Goal: Task Accomplishment & Management: Complete application form

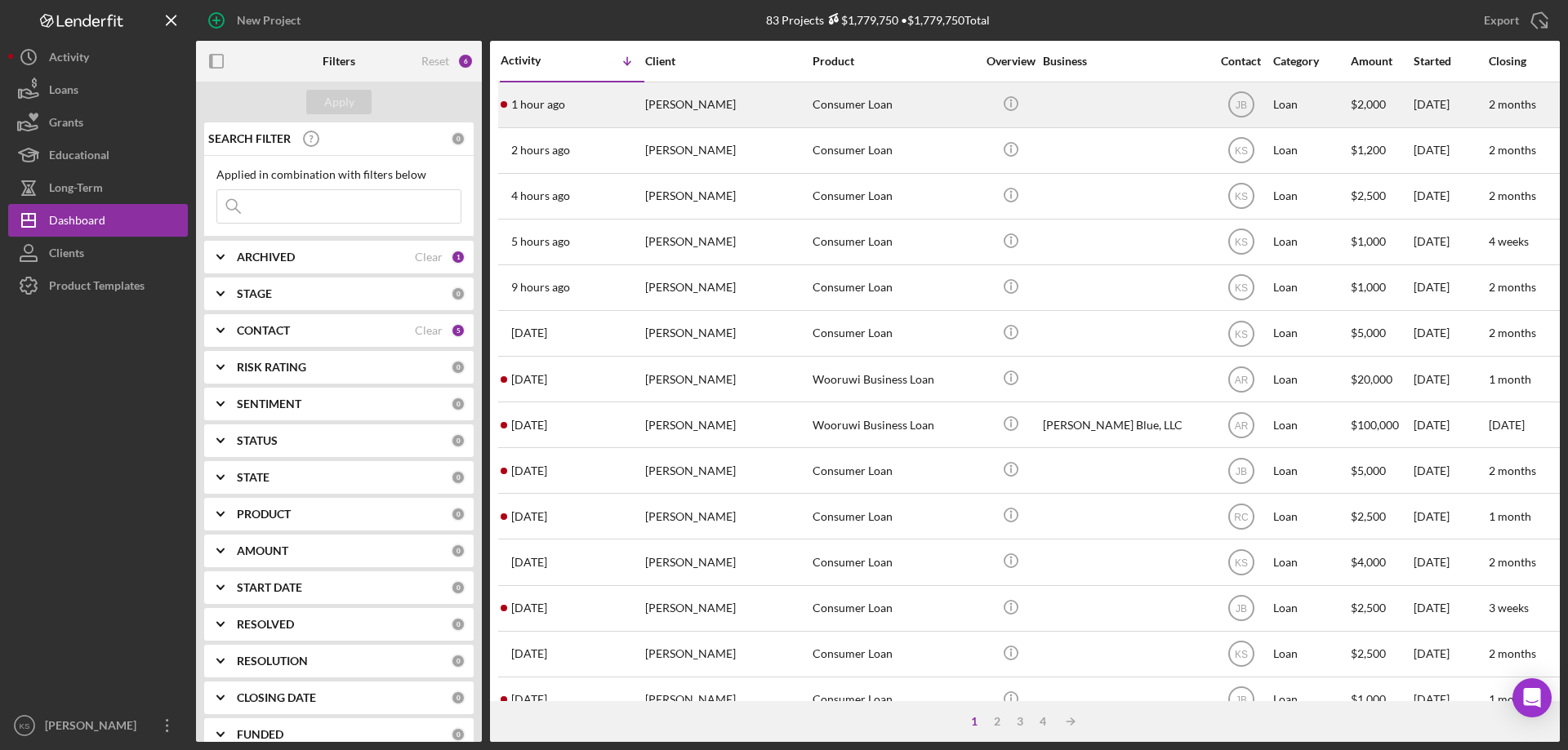
click at [734, 120] on div "[PERSON_NAME]" at bounding box center [726, 105] width 163 height 43
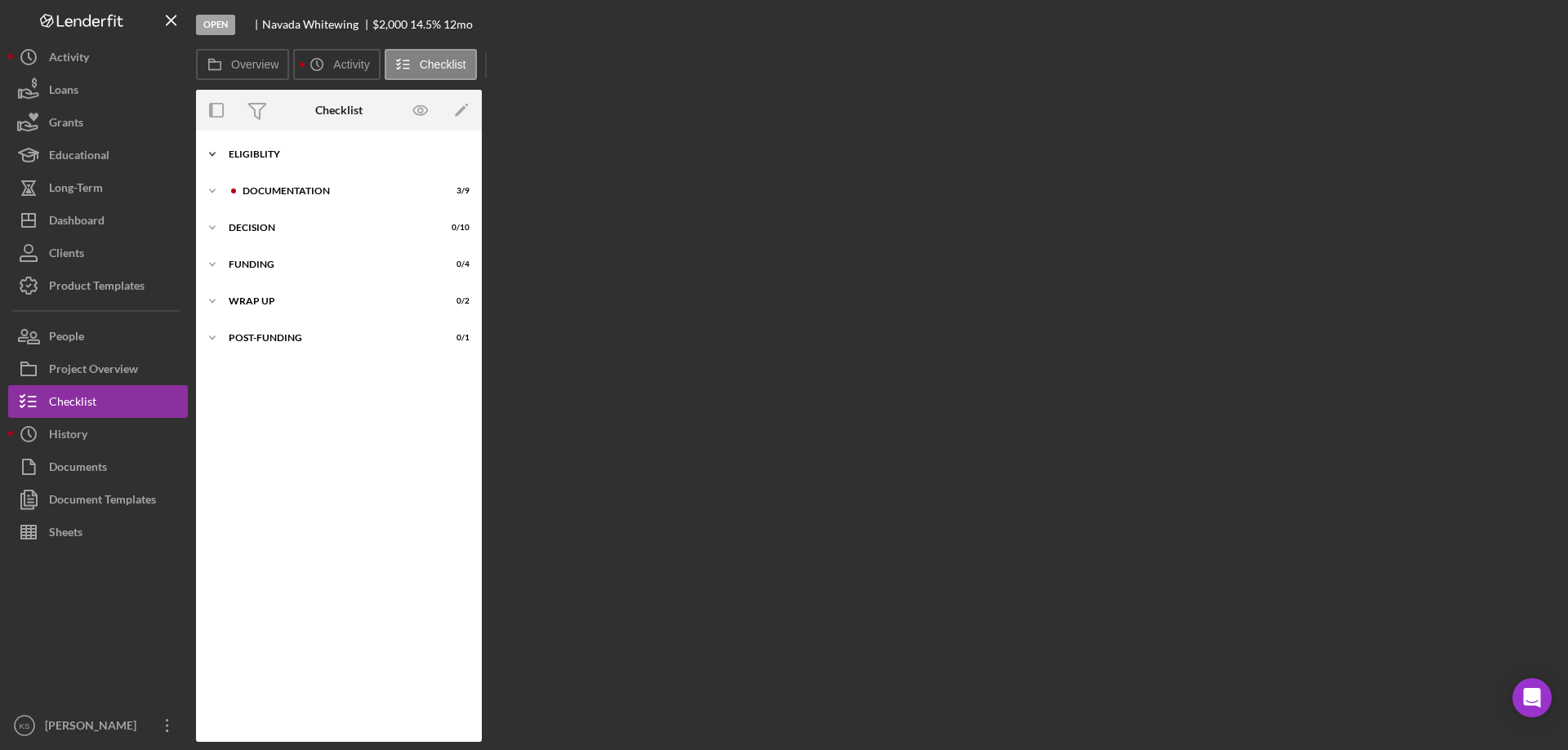
click at [276, 155] on div "Eligiblity" at bounding box center [344, 154] width 233 height 9
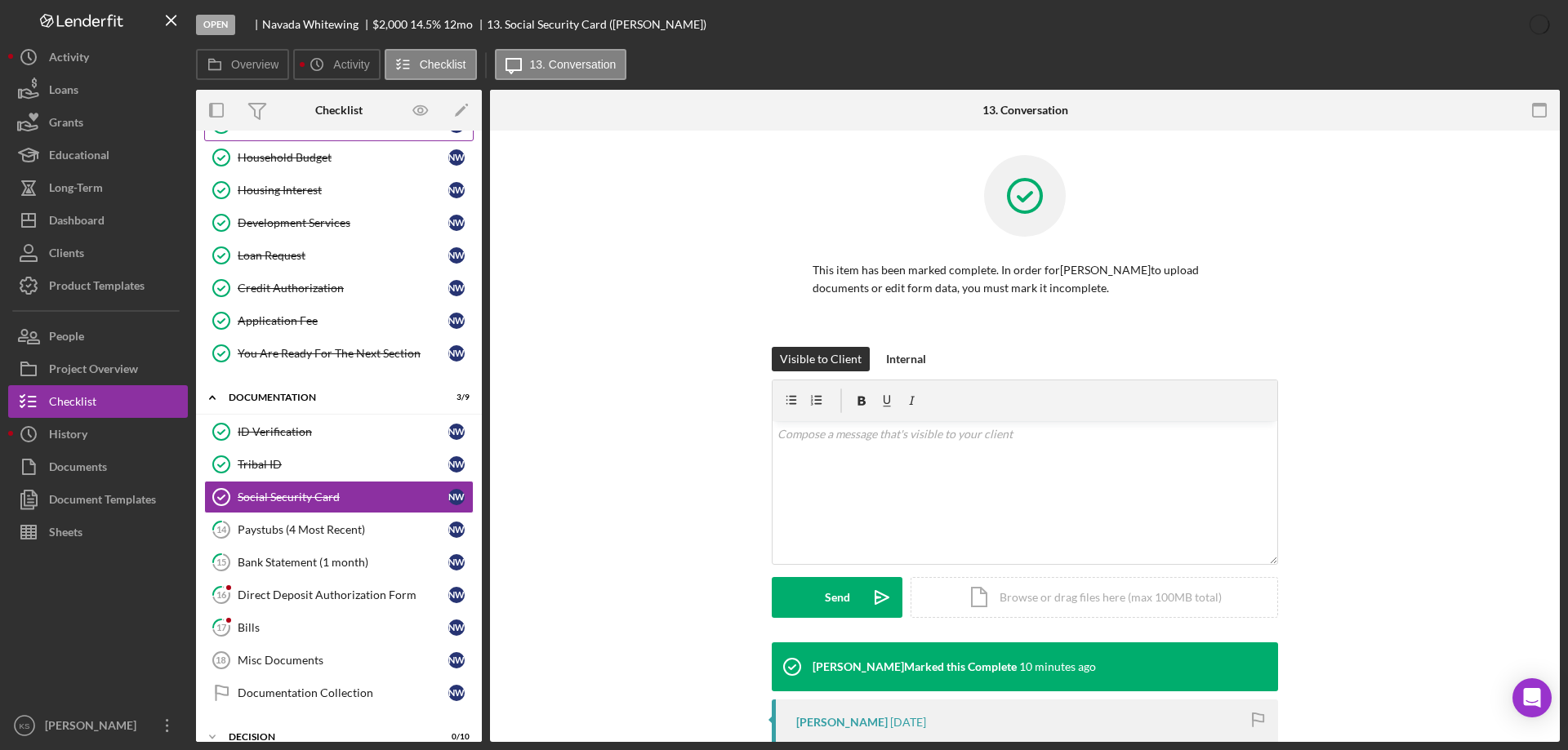
scroll to position [92, 0]
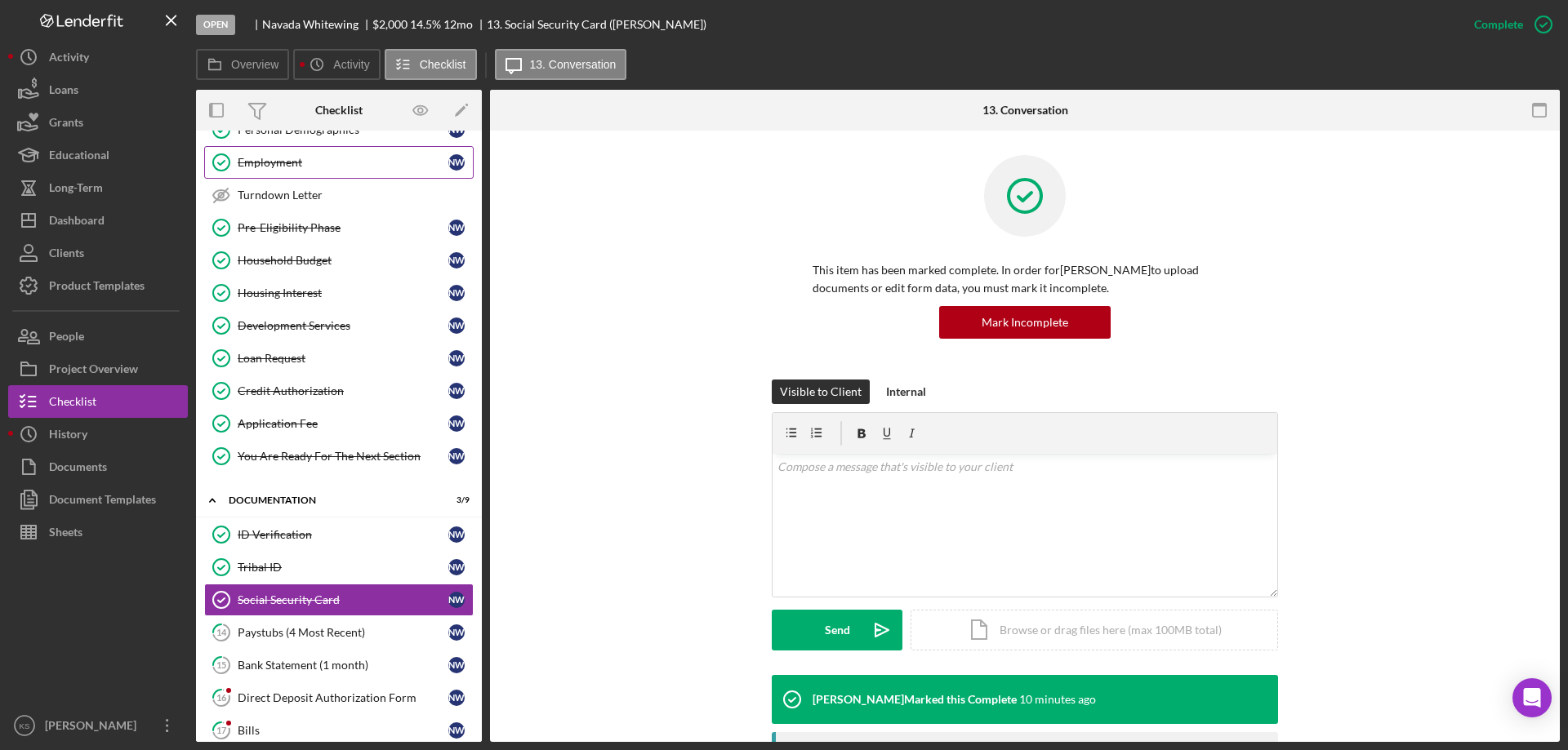
click at [270, 162] on div "Employment" at bounding box center [342, 162] width 210 height 13
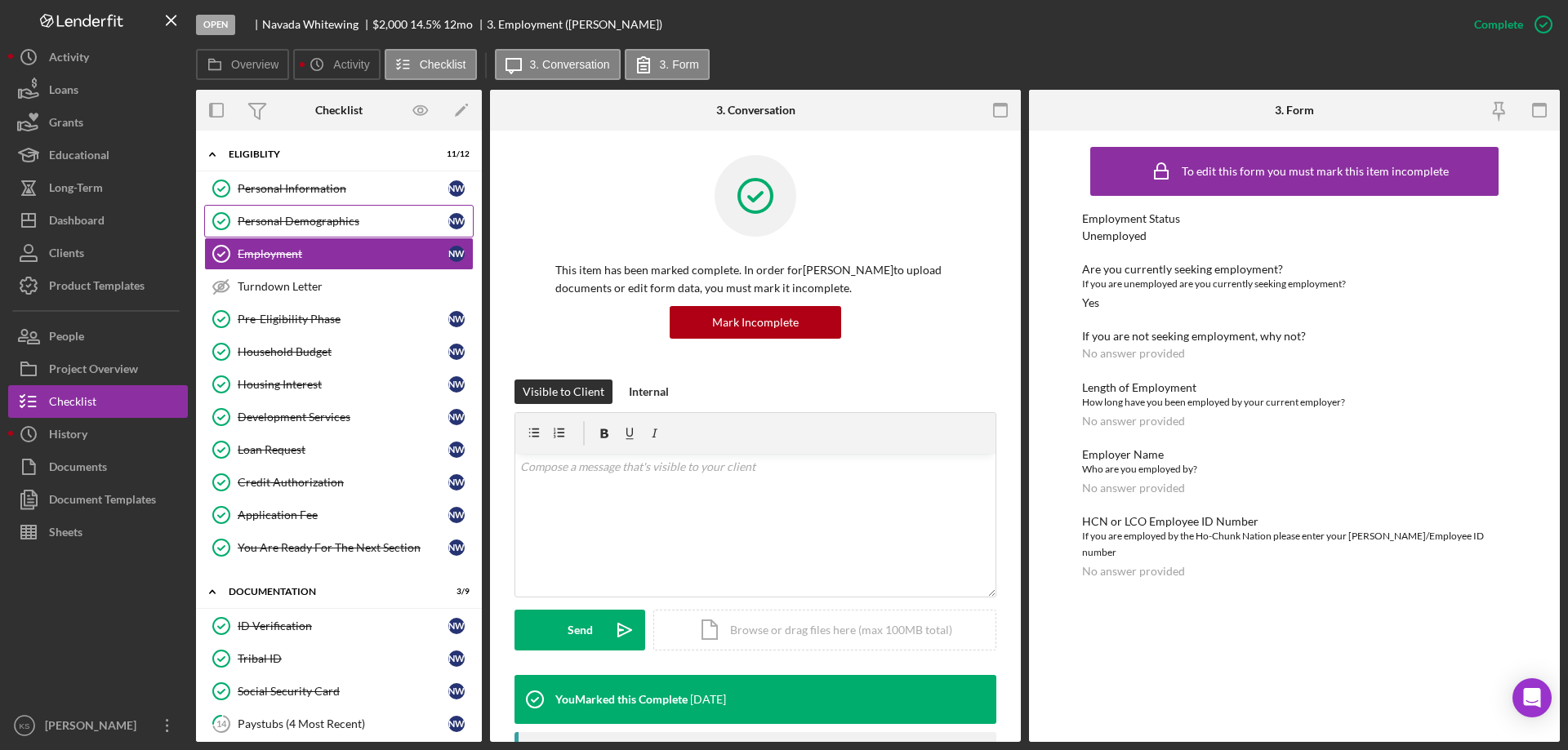
click at [330, 225] on div "Personal Demographics" at bounding box center [342, 222] width 210 height 13
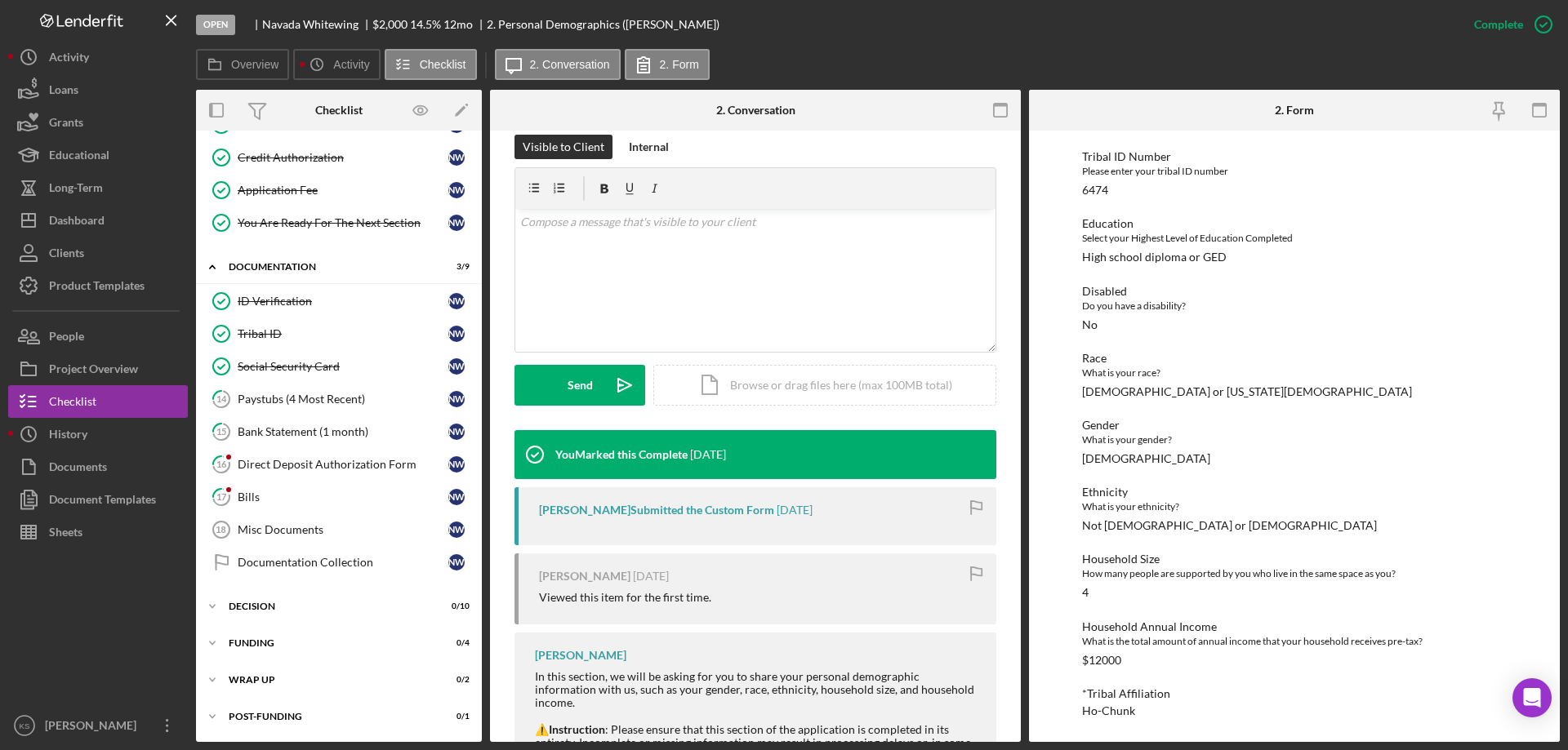
scroll to position [450, 0]
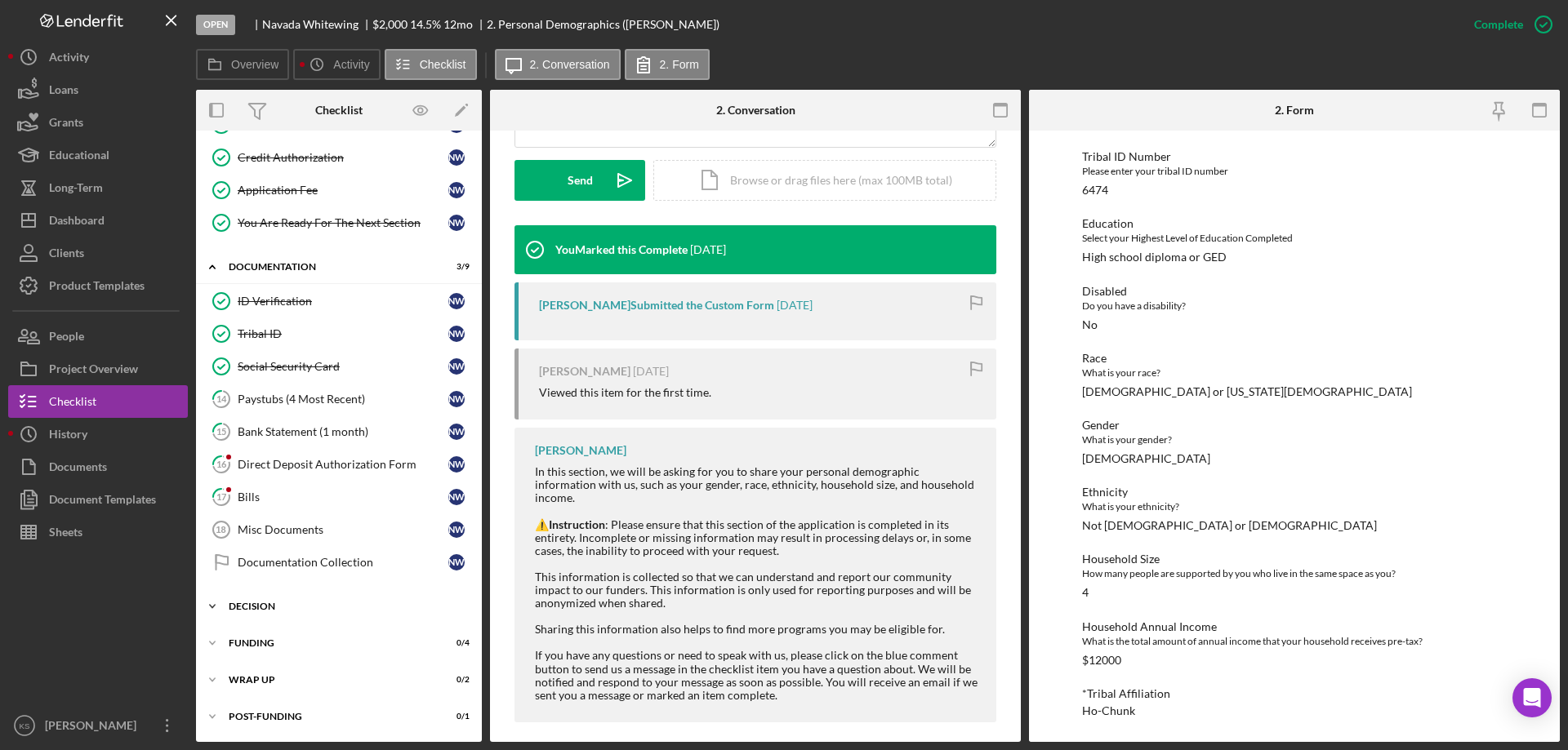
click at [242, 609] on div "Decision" at bounding box center [344, 607] width 233 height 9
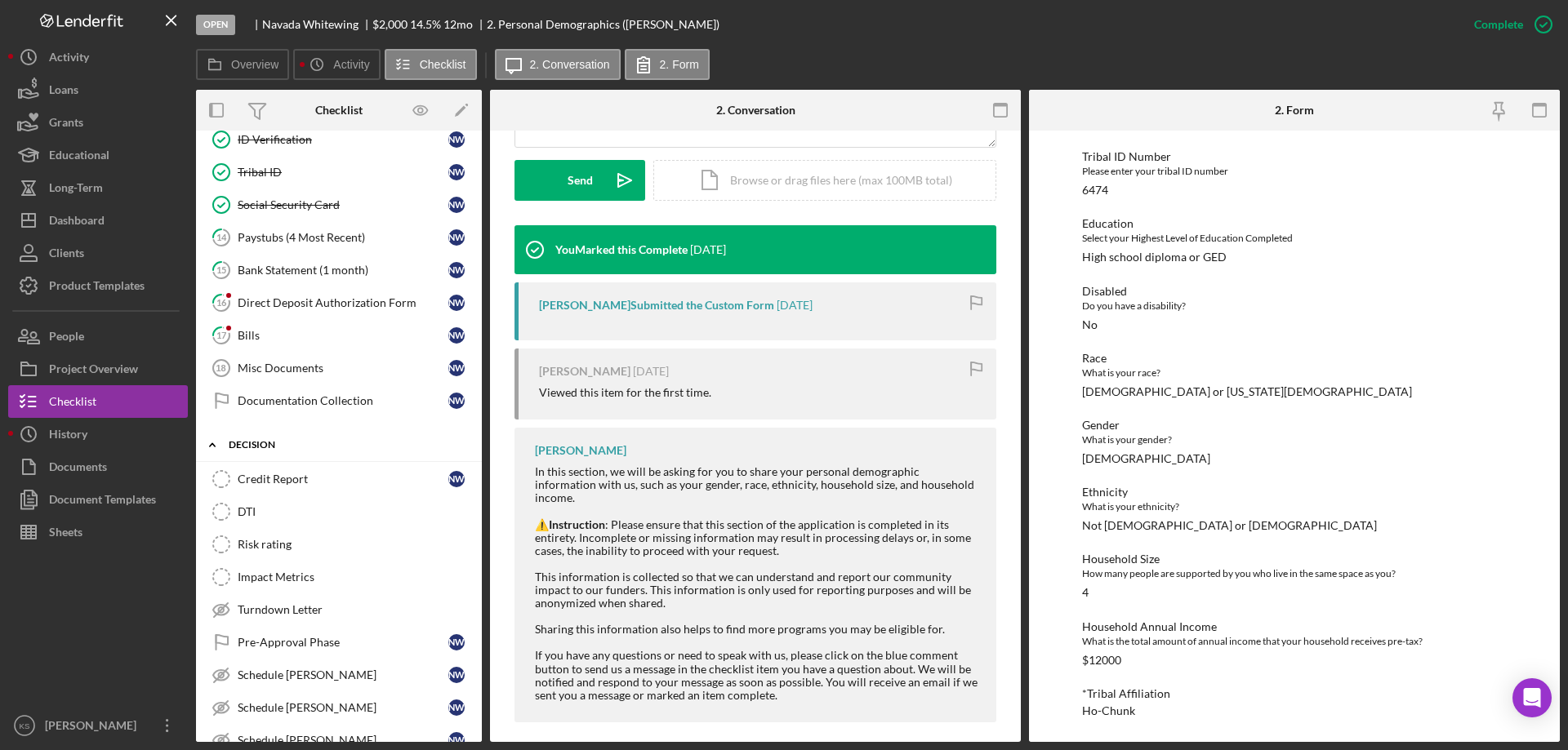
scroll to position [489, 0]
click at [285, 584] on link "Impact Metrics Impact Metrics" at bounding box center [339, 575] width 270 height 33
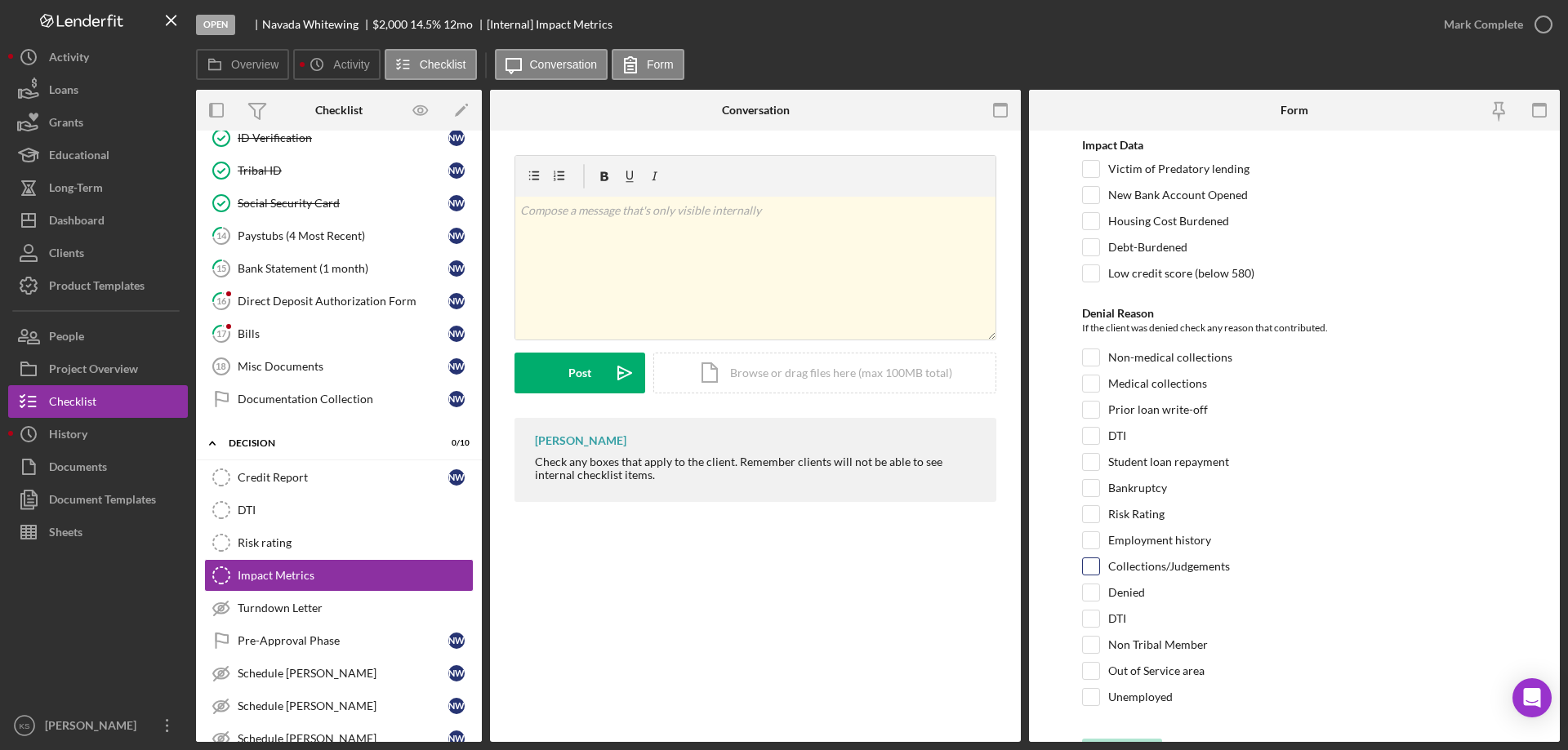
scroll to position [32, 0]
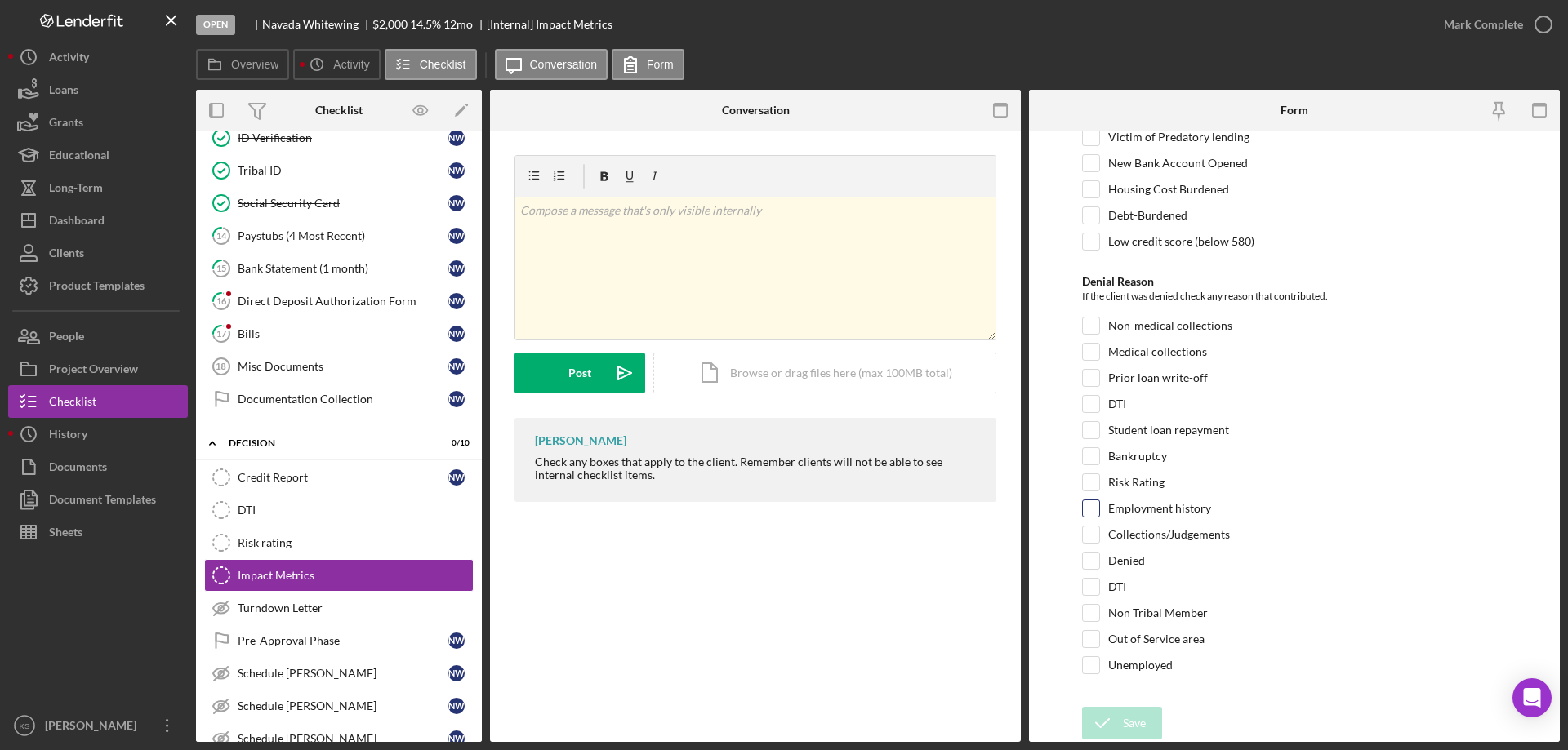
click at [1155, 510] on label "Employment history" at bounding box center [1159, 508] width 103 height 16
click at [1099, 510] on input "Employment history" at bounding box center [1091, 508] width 16 height 16
checkbox input "true"
click at [1094, 660] on input "Unemployed" at bounding box center [1091, 665] width 16 height 16
checkbox input "true"
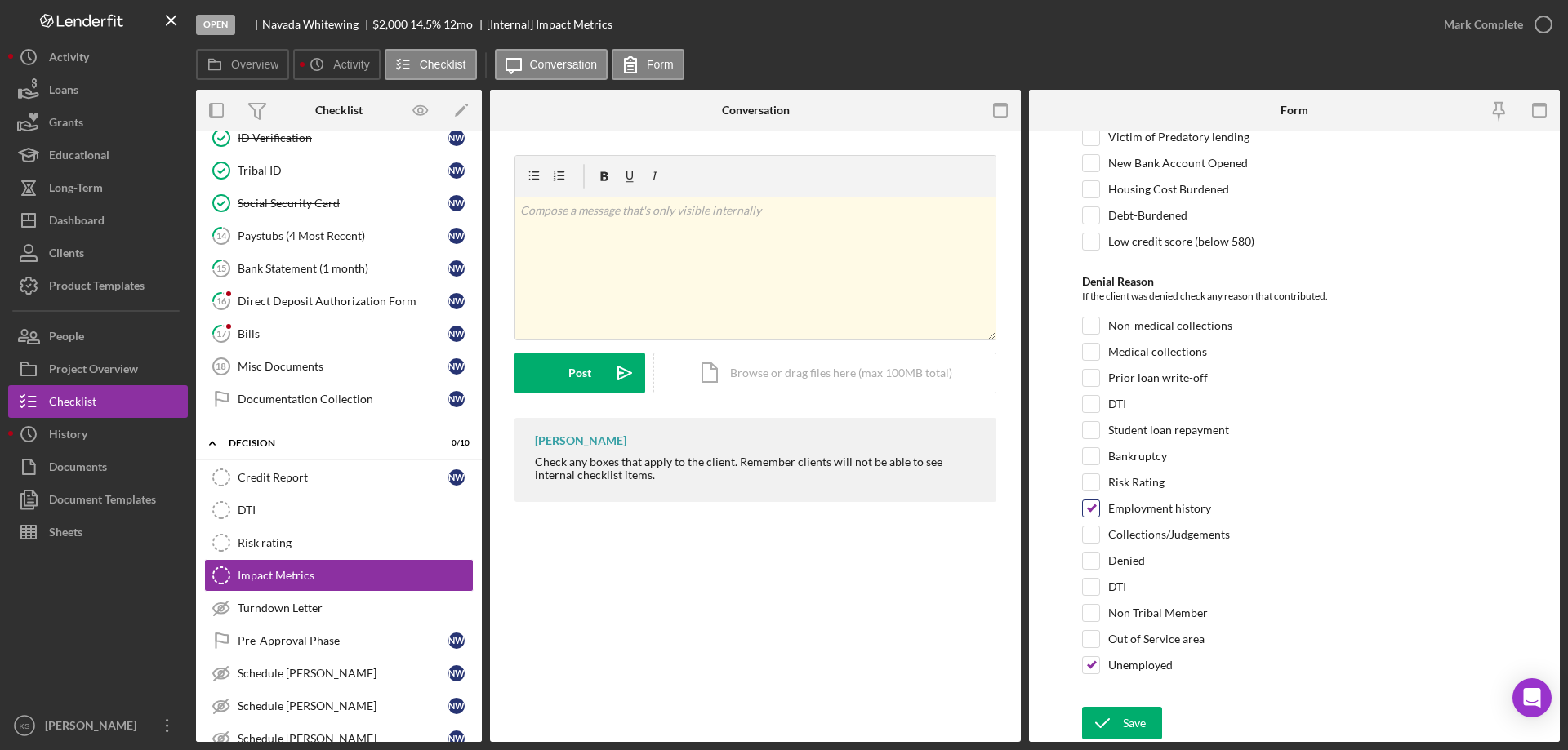
click at [1092, 501] on input "Employment history" at bounding box center [1091, 508] width 16 height 16
checkbox input "false"
click at [1143, 714] on div "Save" at bounding box center [1134, 724] width 23 height 33
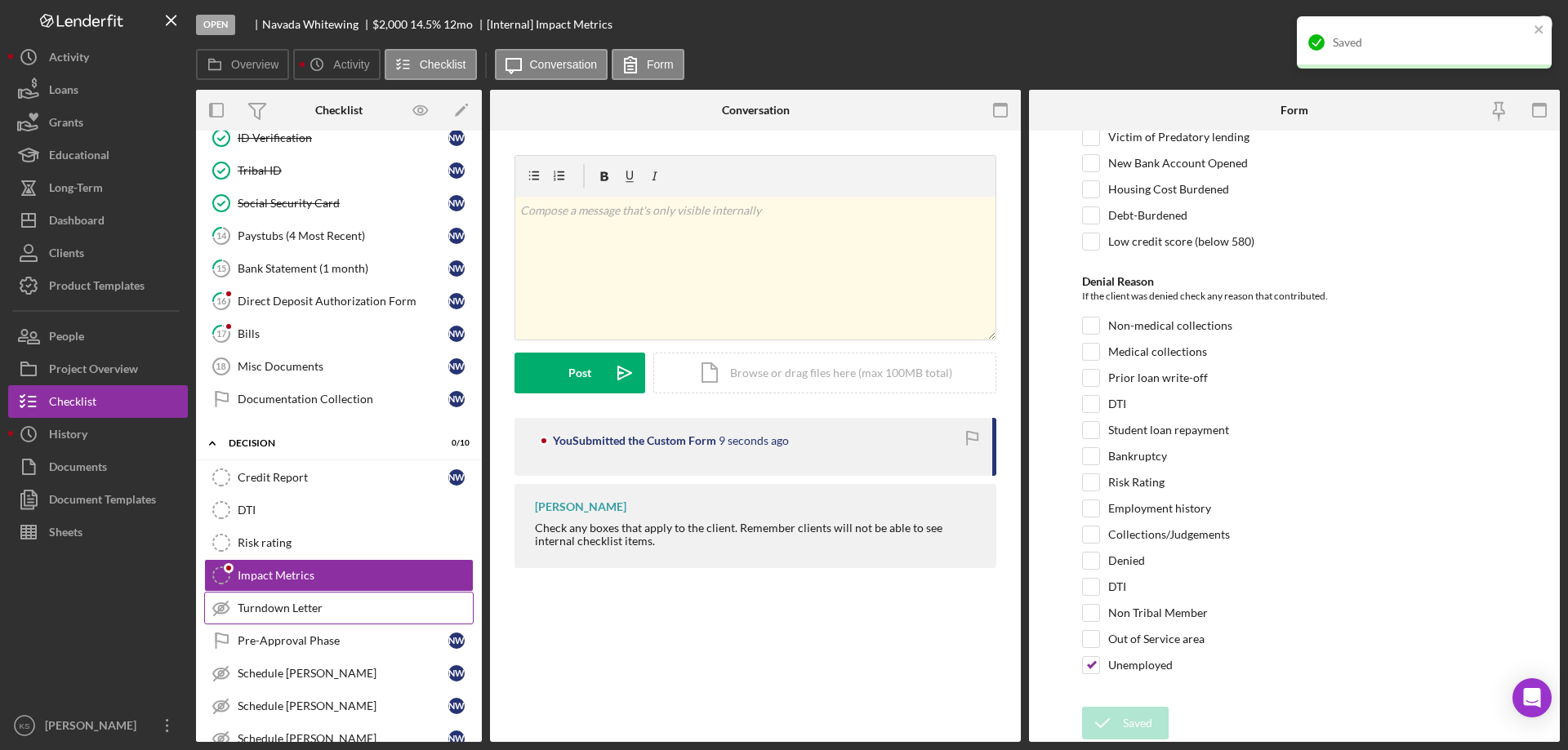
click at [318, 608] on div "Turndown Letter" at bounding box center [355, 608] width 235 height 13
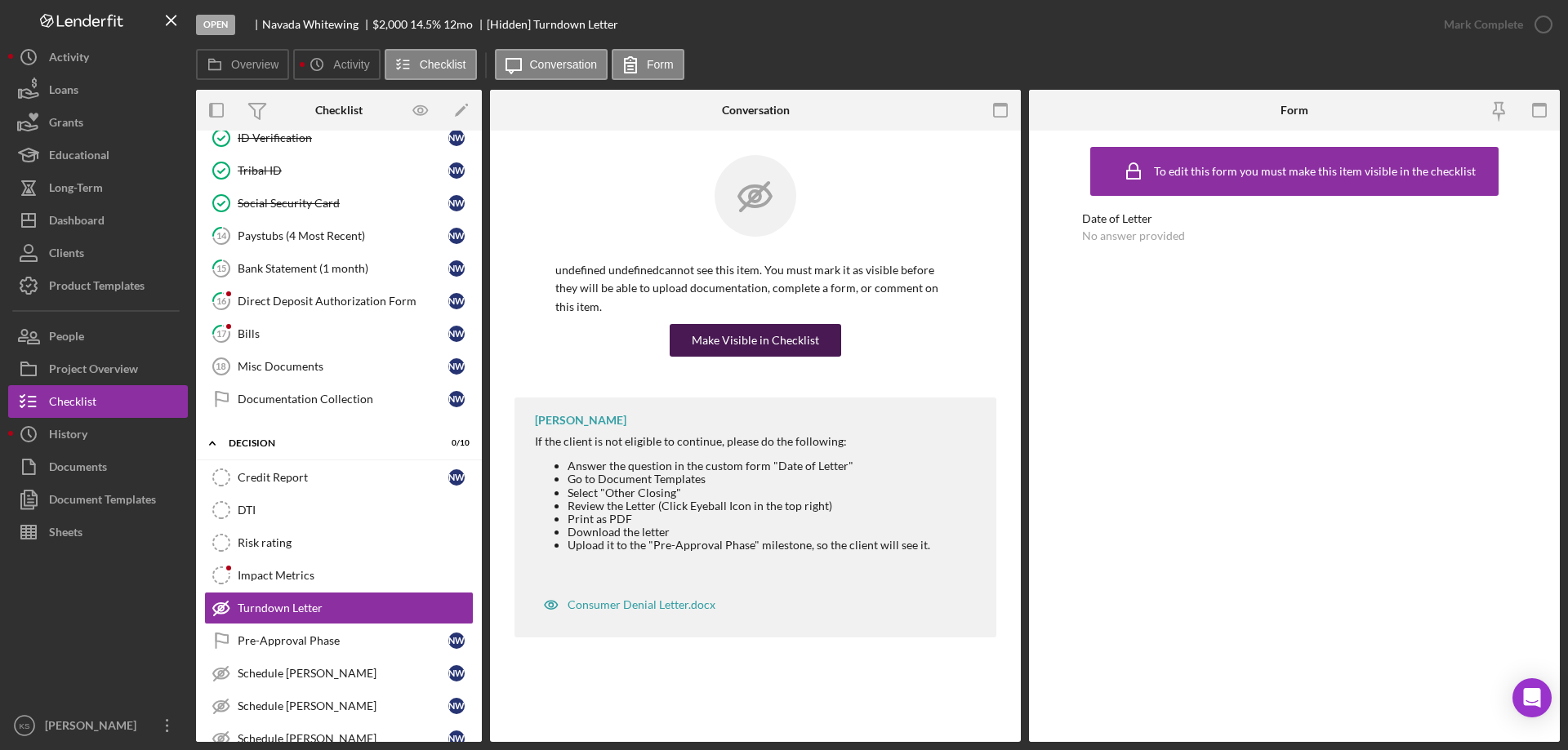
click at [757, 325] on div "Make Visible in Checklist" at bounding box center [755, 341] width 127 height 33
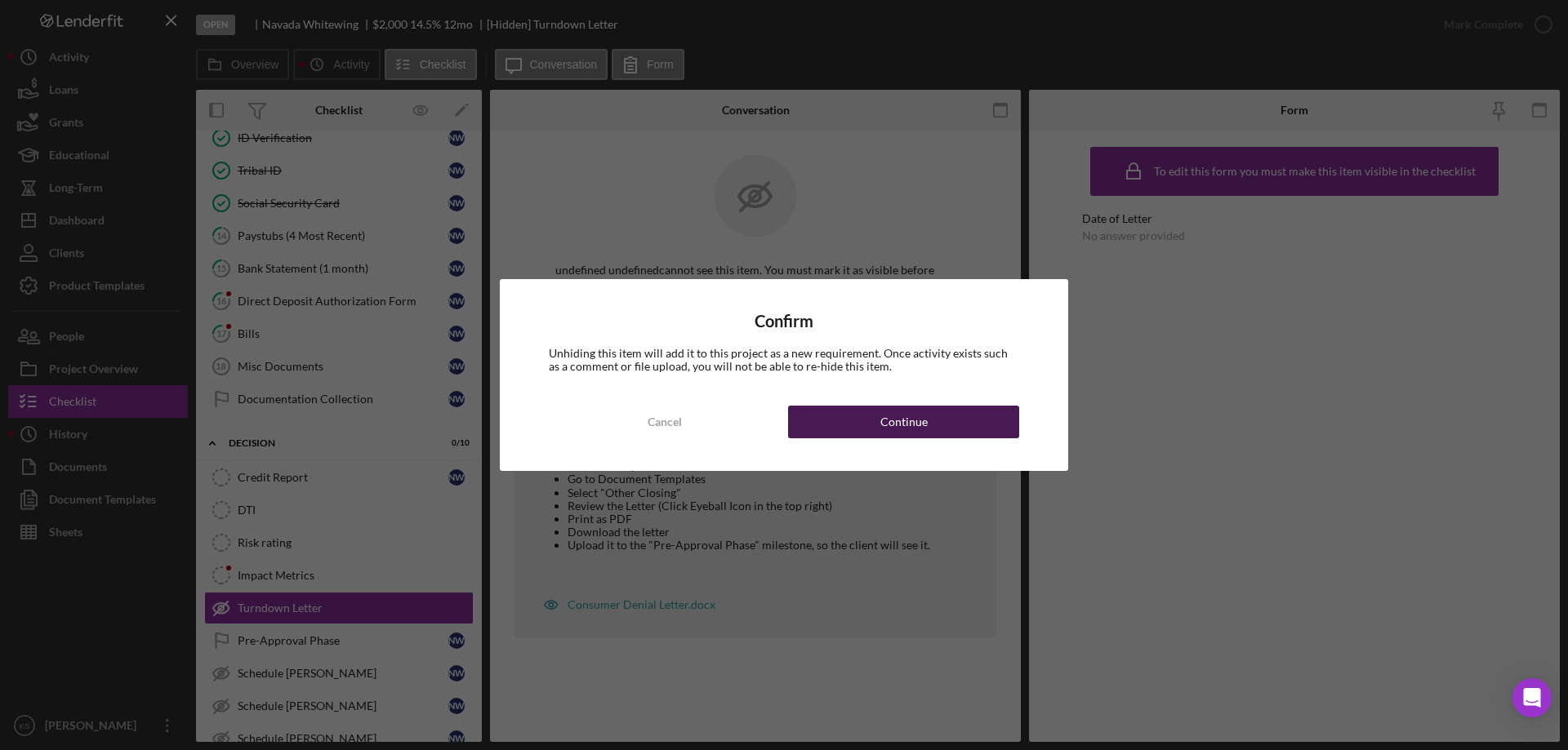
click at [956, 424] on button "Continue" at bounding box center [903, 422] width 231 height 33
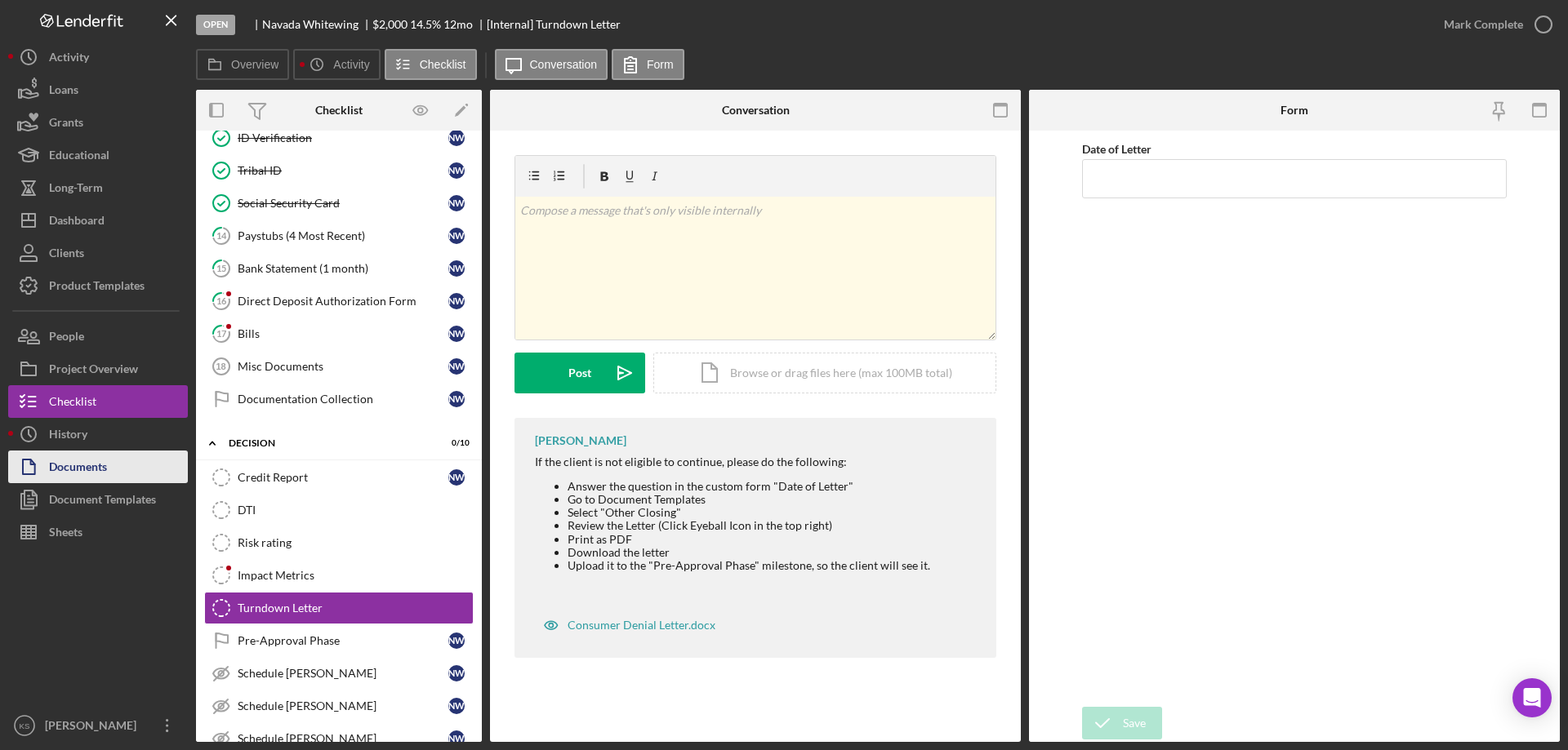
click at [75, 465] on div "Documents" at bounding box center [77, 469] width 58 height 37
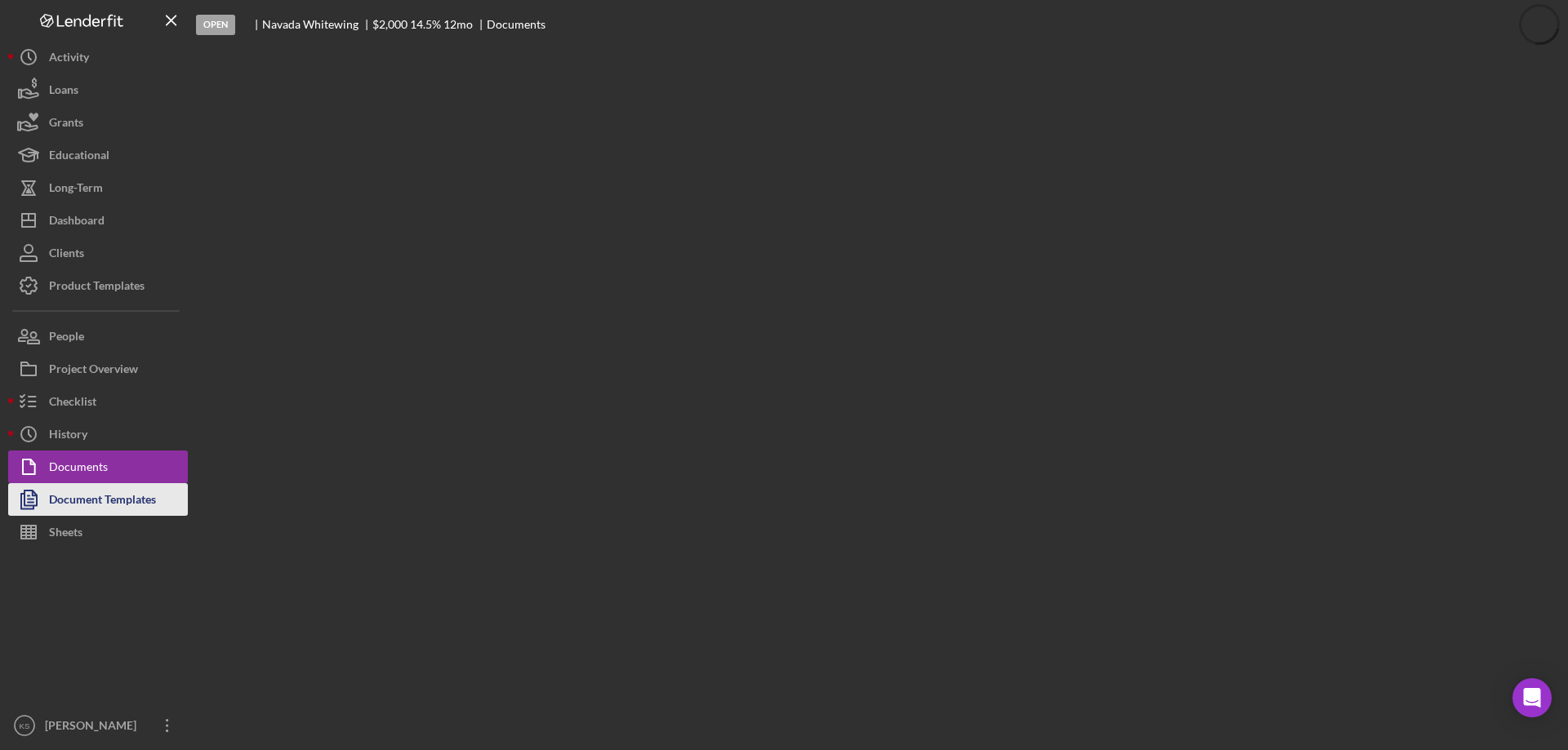
click at [75, 493] on div "Document Templates" at bounding box center [102, 501] width 107 height 37
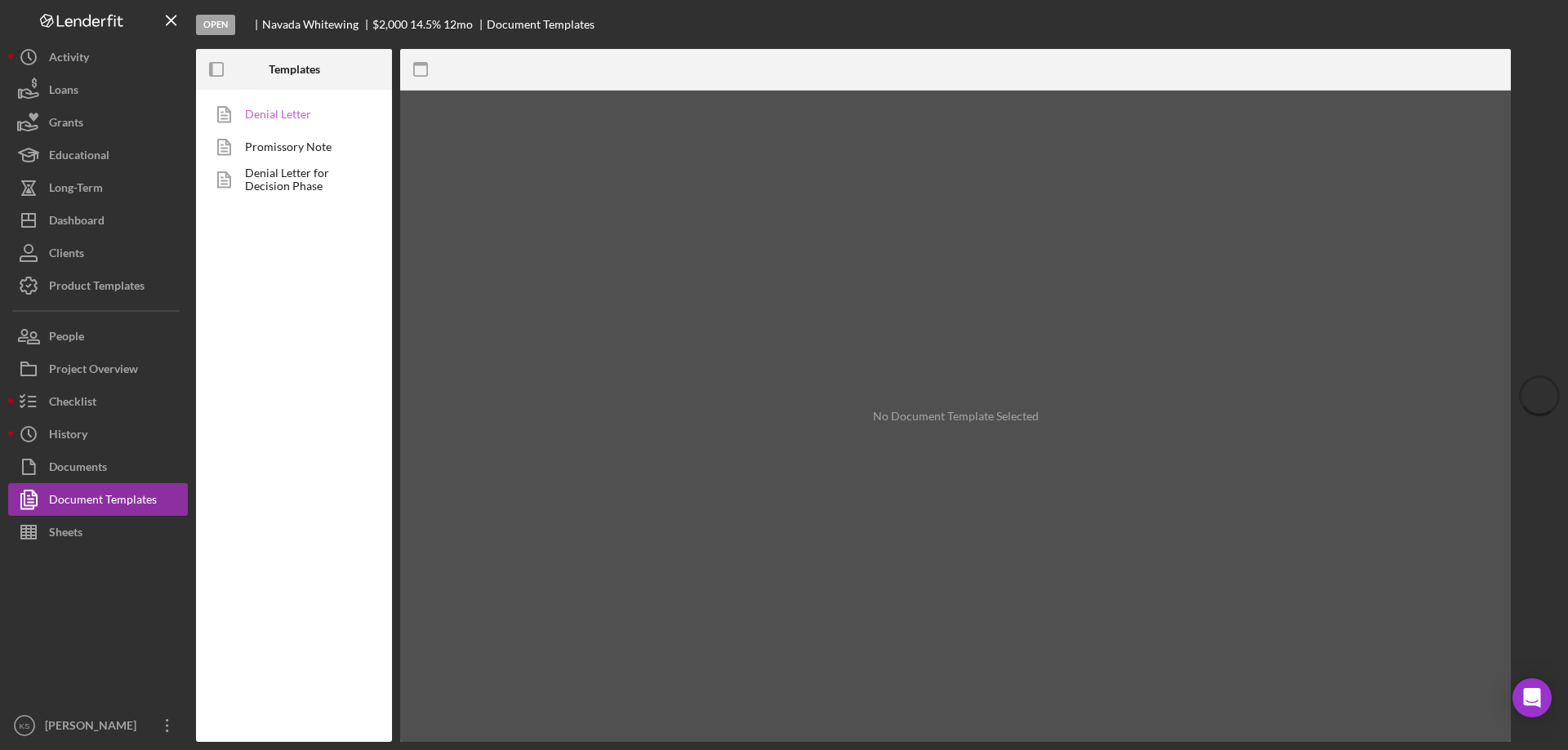
click at [285, 120] on link "Denial Letter" at bounding box center [290, 114] width 172 height 33
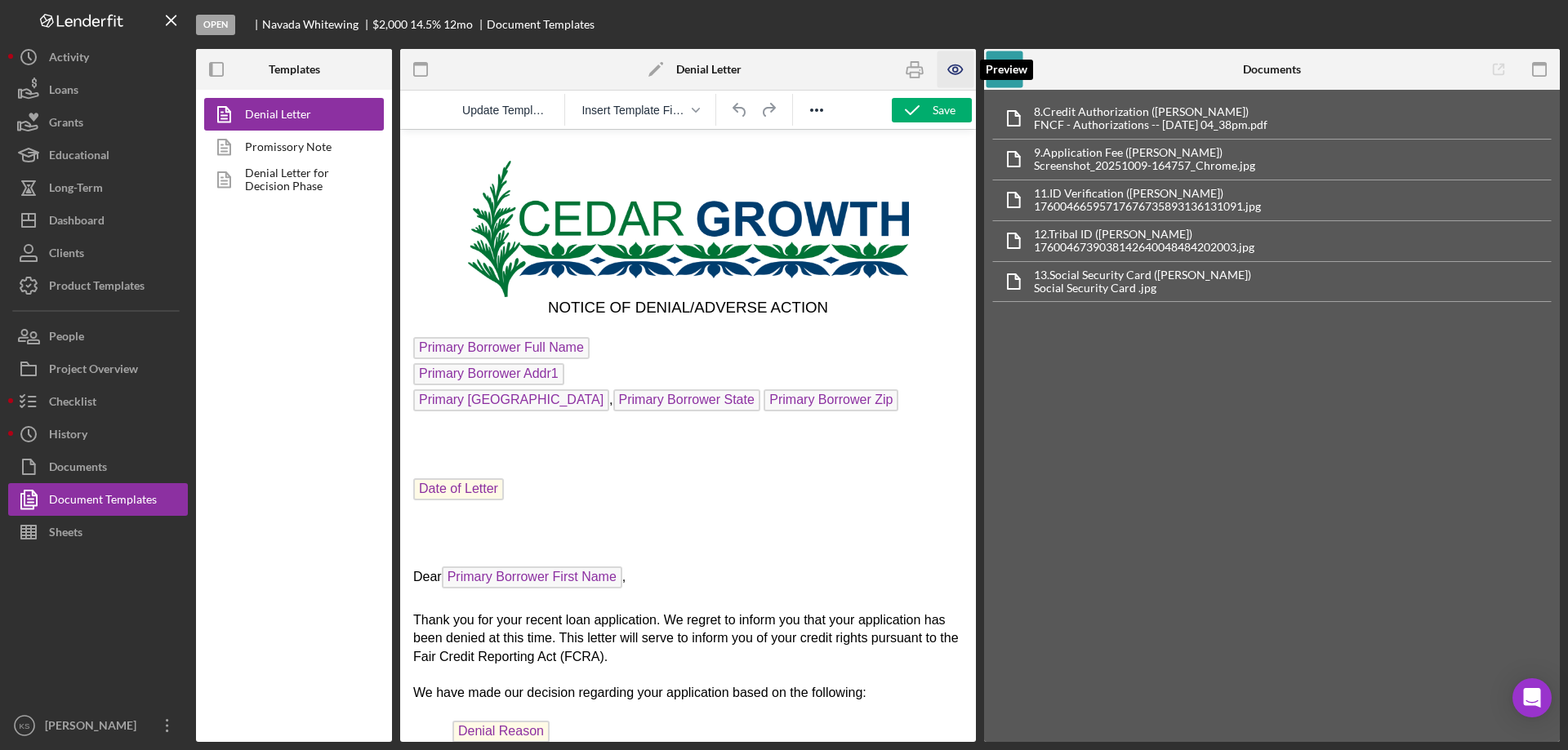
click at [944, 72] on icon "button" at bounding box center [956, 70] width 37 height 37
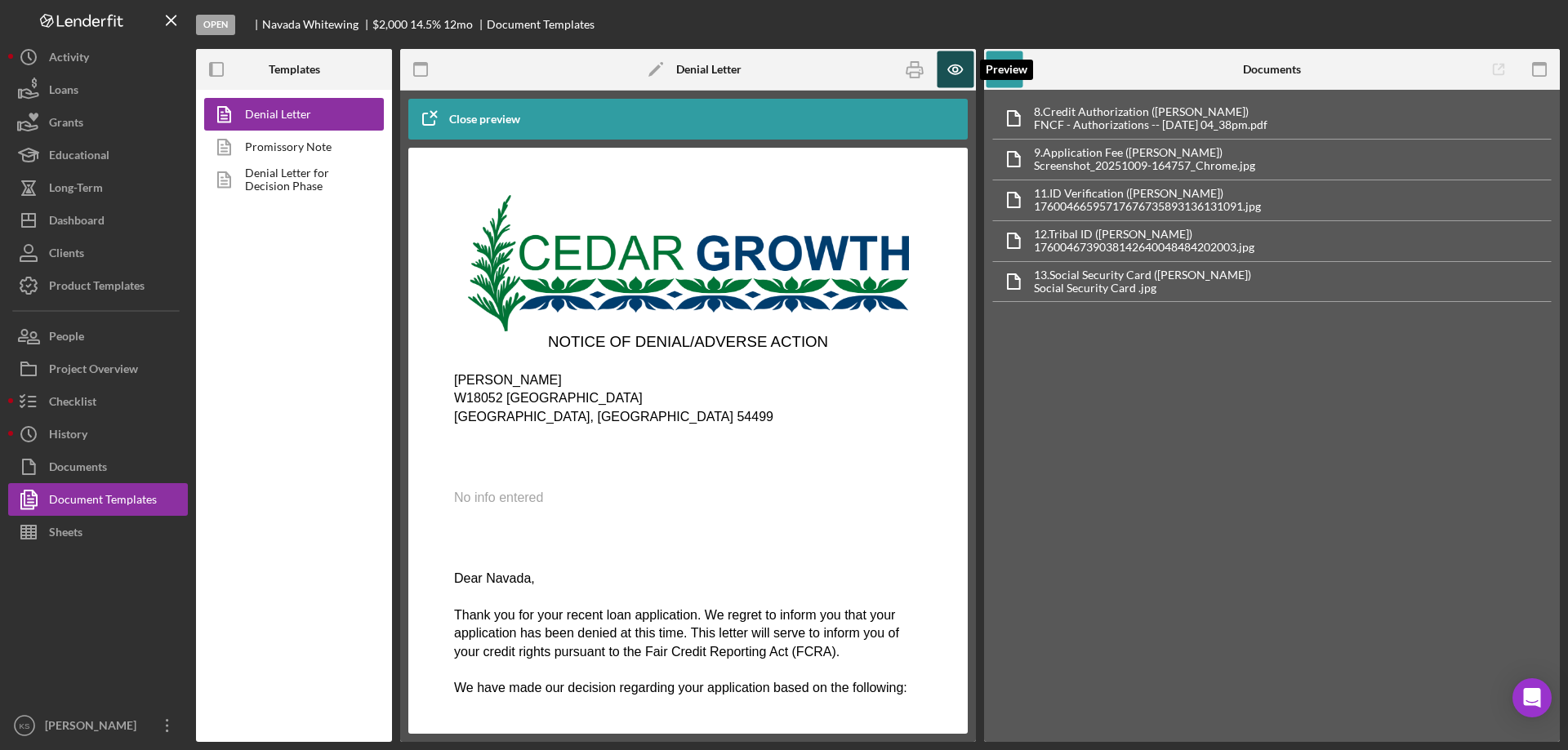
click at [944, 72] on icon "button" at bounding box center [956, 70] width 37 height 37
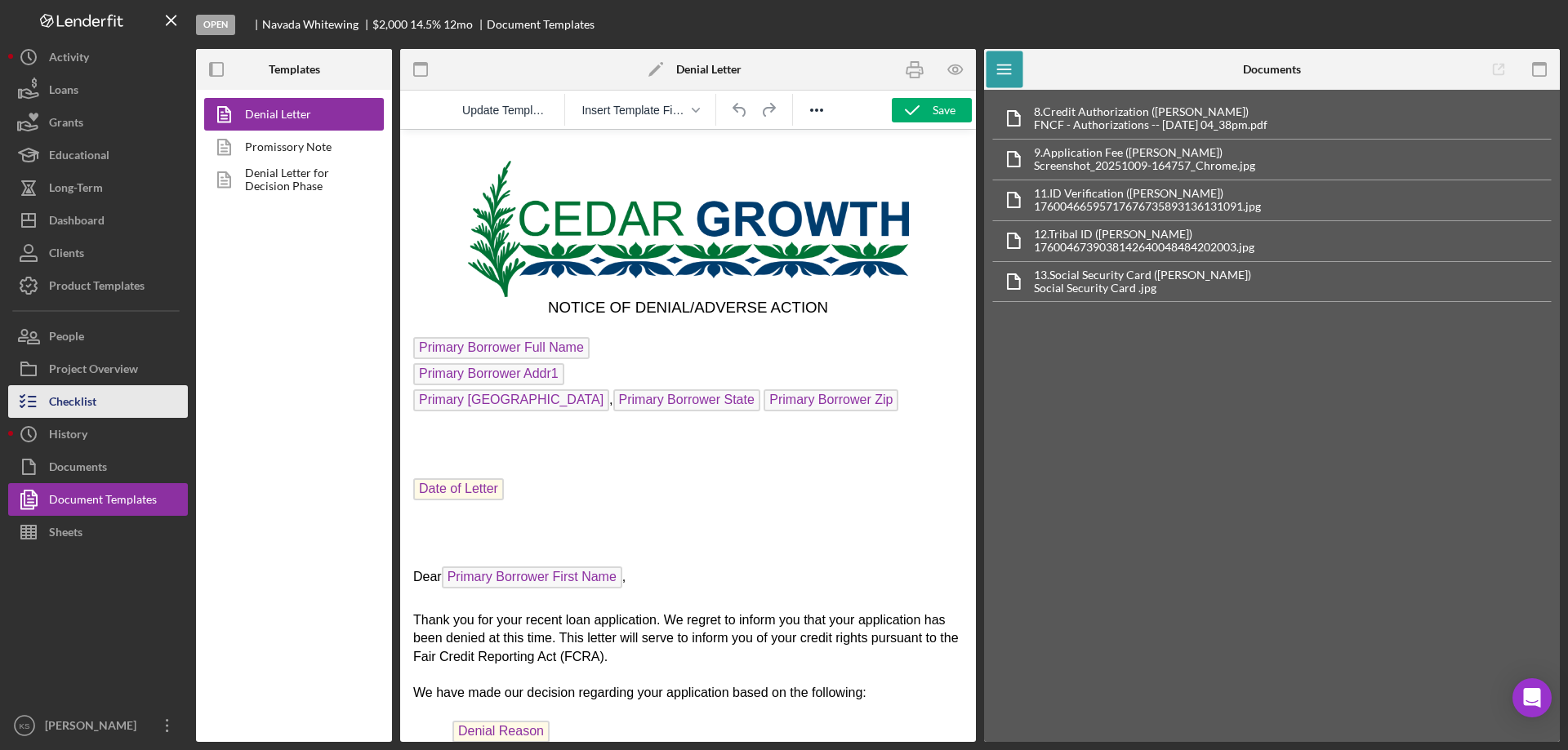
click at [82, 390] on div "Checklist" at bounding box center [73, 404] width 47 height 37
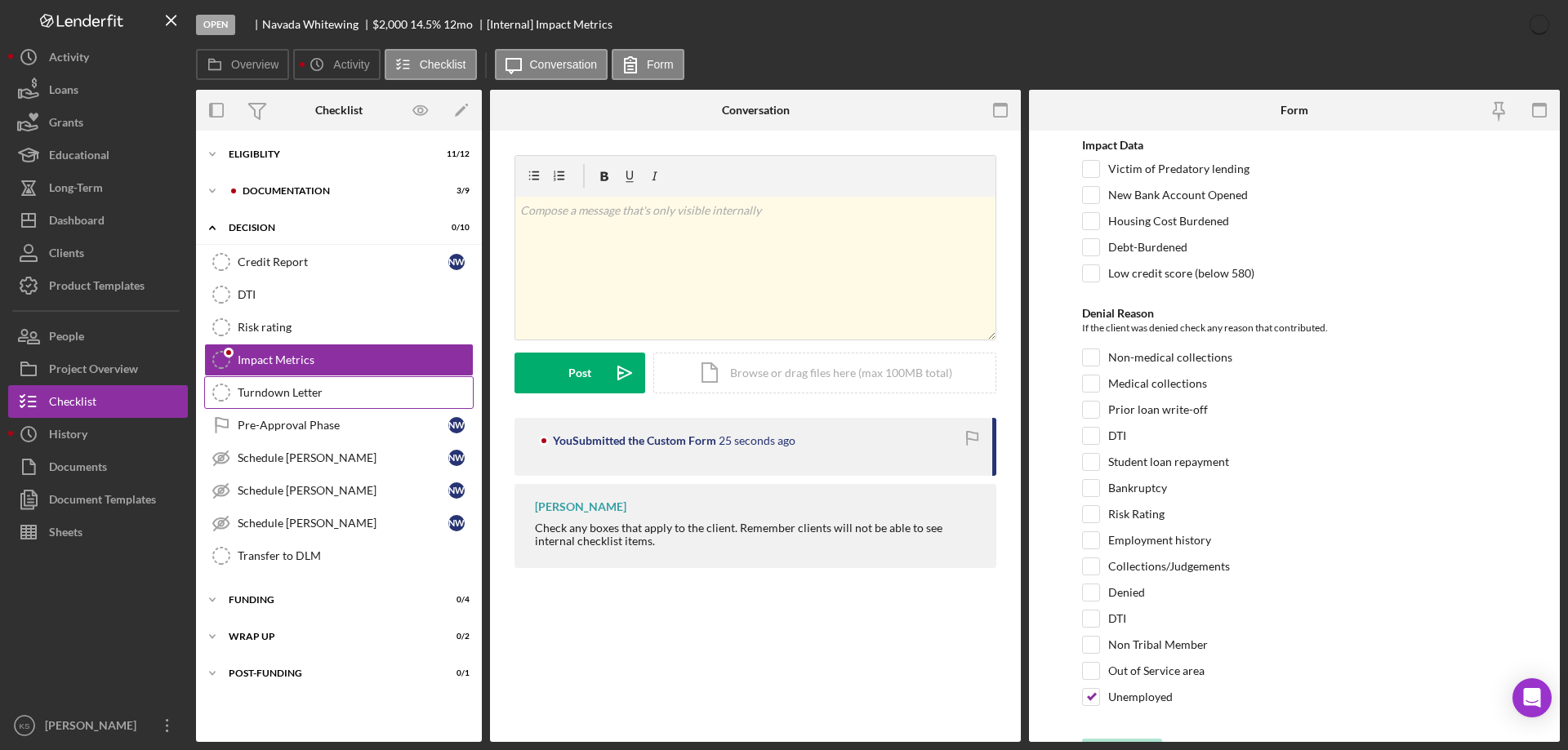
click at [294, 398] on div "Turndown Letter" at bounding box center [355, 392] width 235 height 13
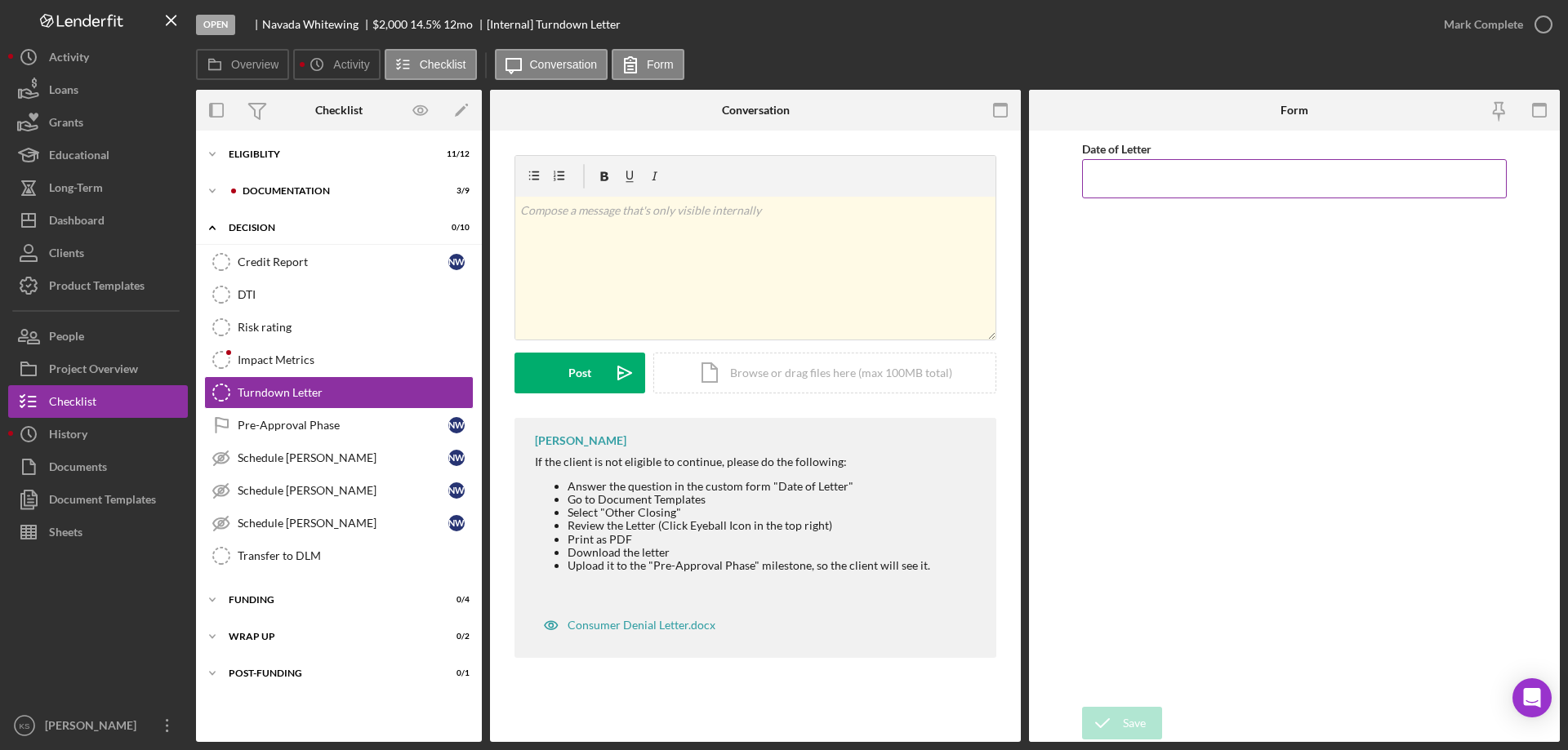
drag, startPoint x: 1289, startPoint y: 188, endPoint x: 1279, endPoint y: 191, distance: 10.4
click at [1279, 191] on input "Date of Letter" at bounding box center [1294, 179] width 425 height 40
type input "[DATE]"
click at [1129, 724] on div "Save" at bounding box center [1134, 724] width 23 height 33
click at [111, 497] on div "Document Templates" at bounding box center [102, 501] width 107 height 37
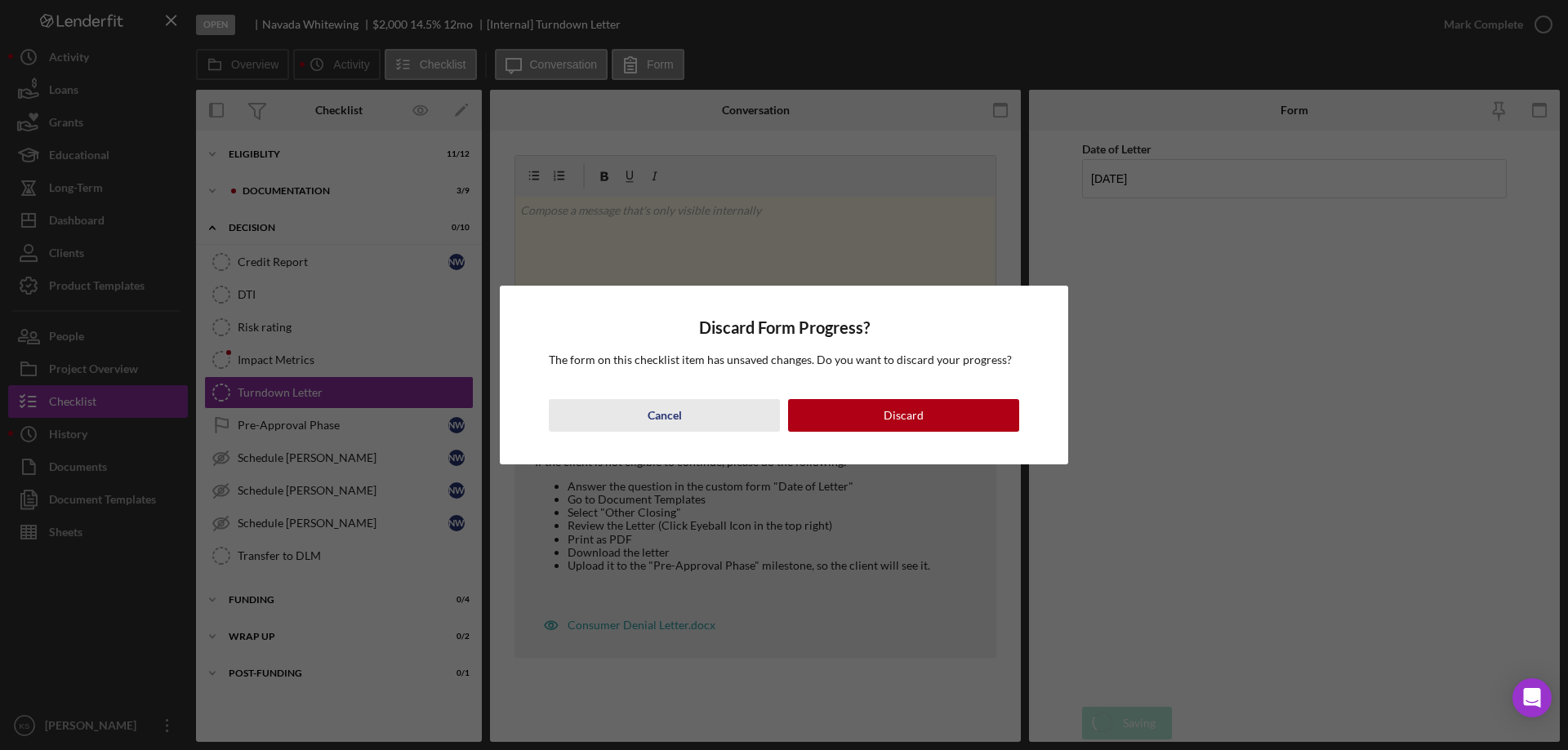
click at [685, 417] on button "Cancel" at bounding box center [664, 415] width 231 height 33
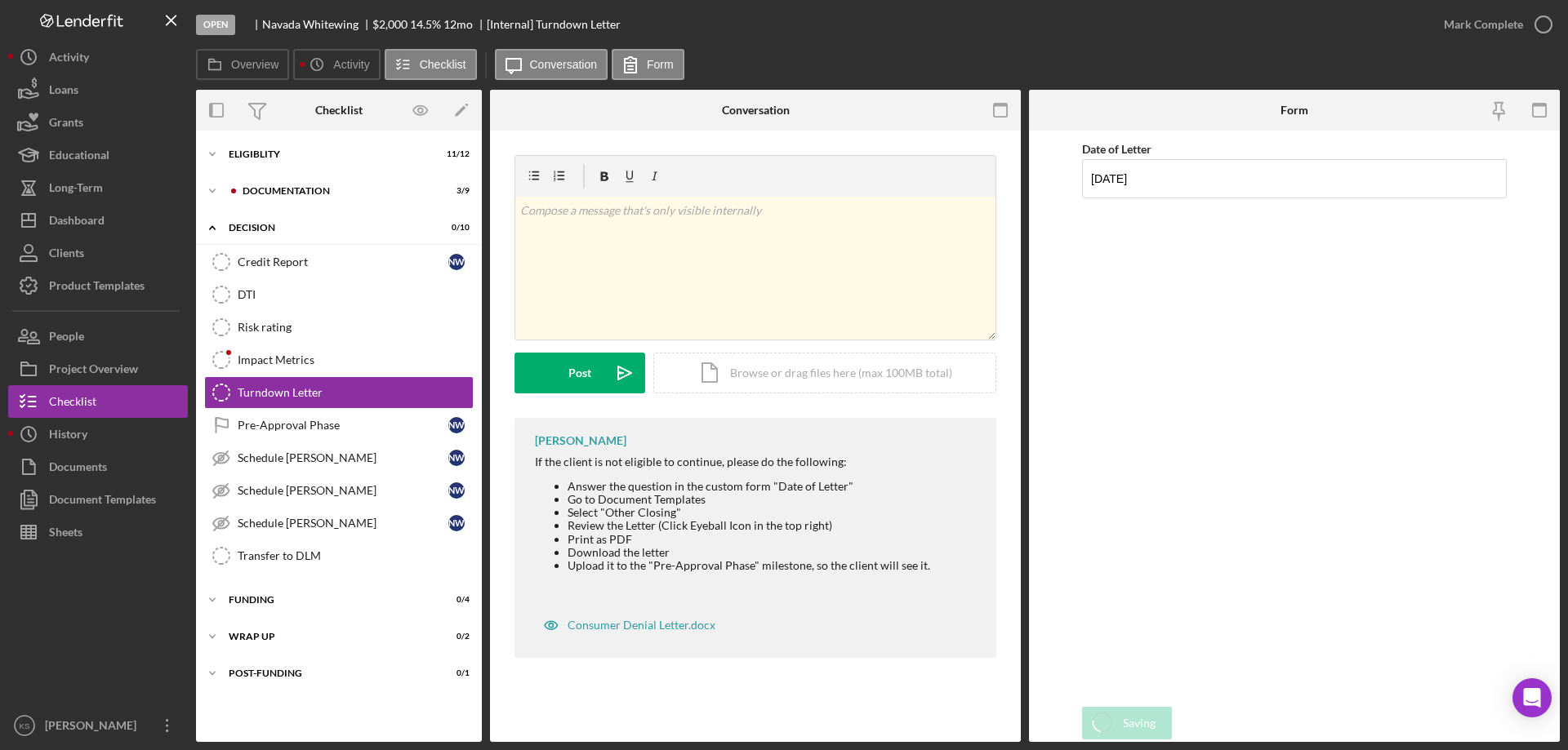
click at [1267, 312] on div "Date of Letter [DATE]" at bounding box center [1294, 419] width 425 height 560
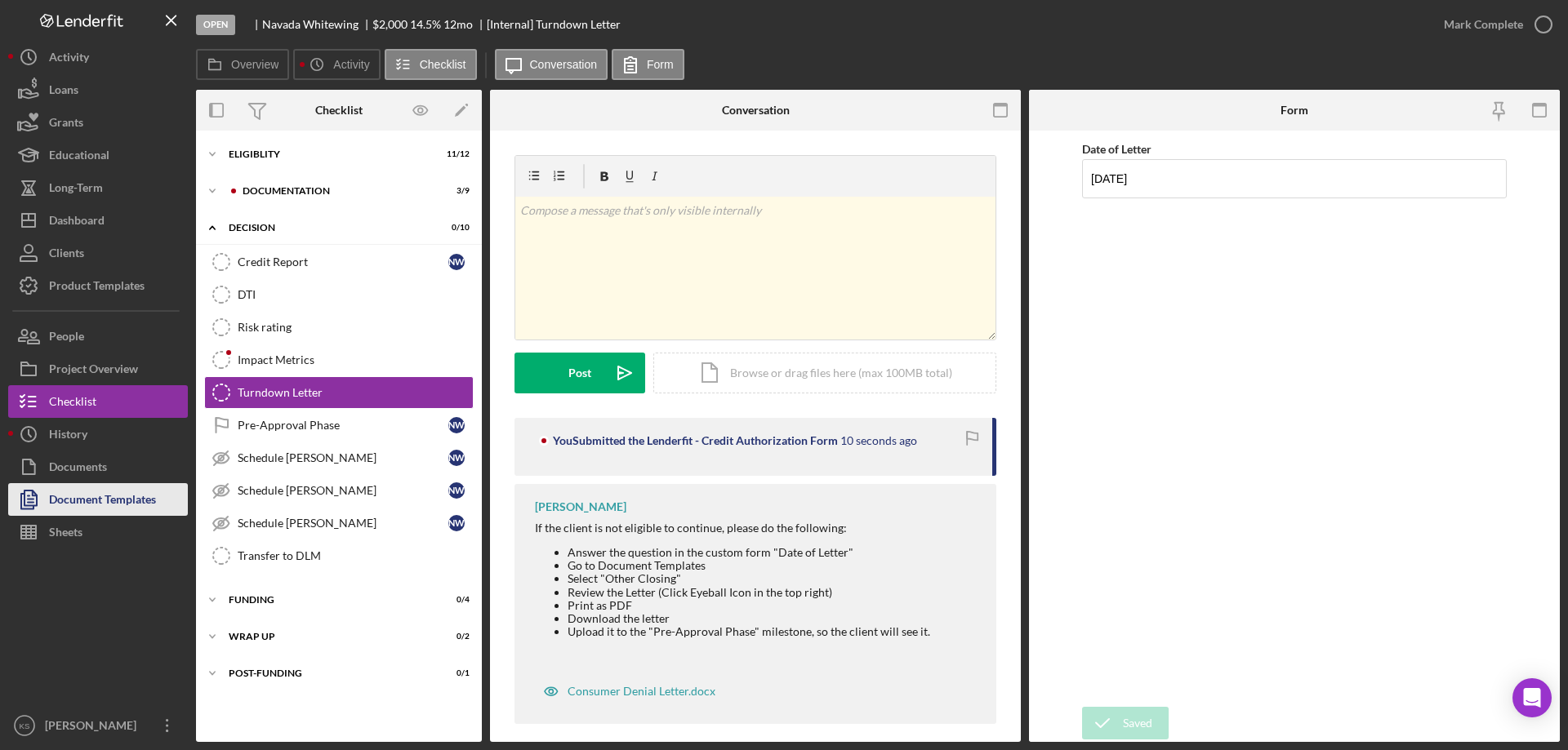
click at [111, 497] on div "Document Templates" at bounding box center [102, 501] width 107 height 37
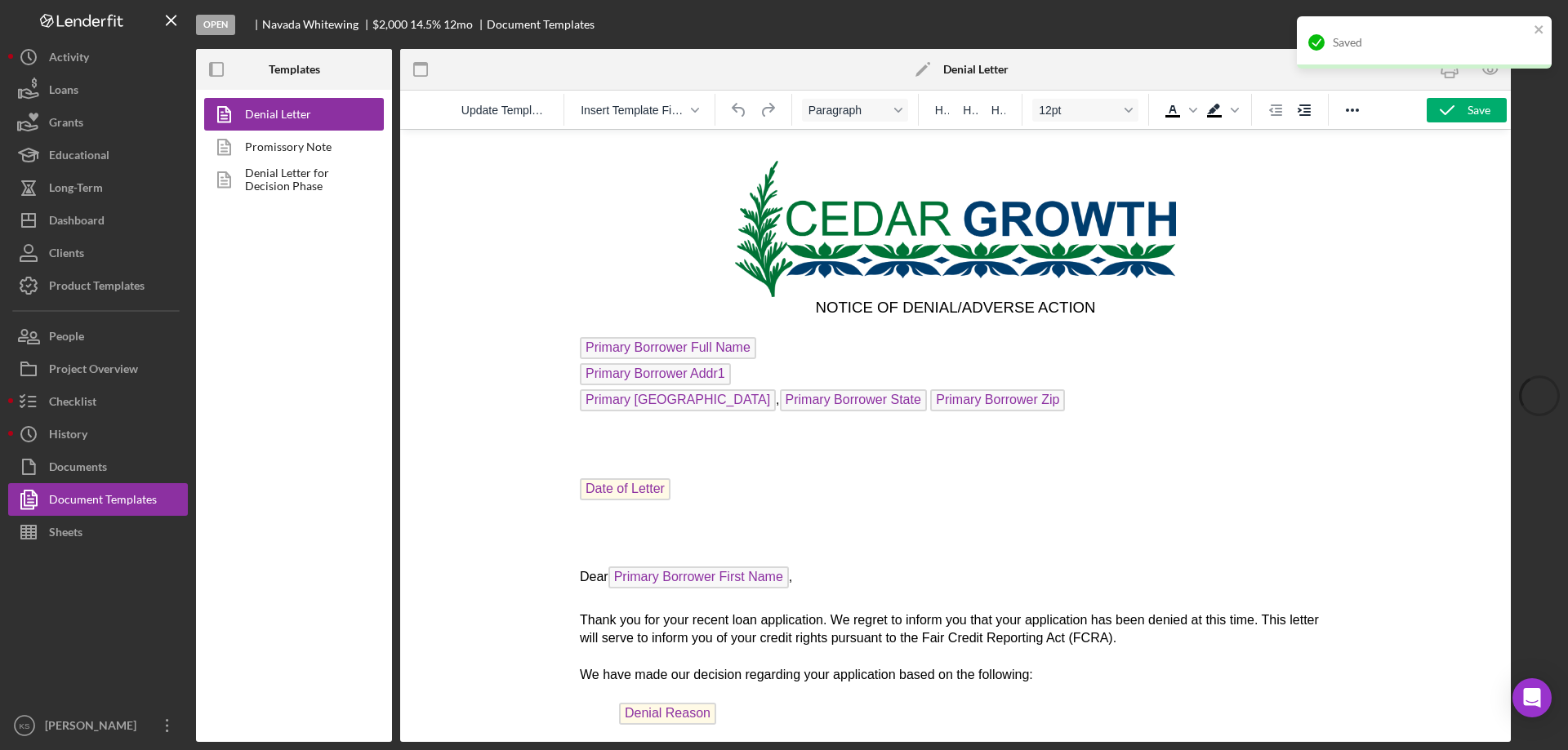
click at [1491, 75] on div "Saved" at bounding box center [1424, 49] width 261 height 72
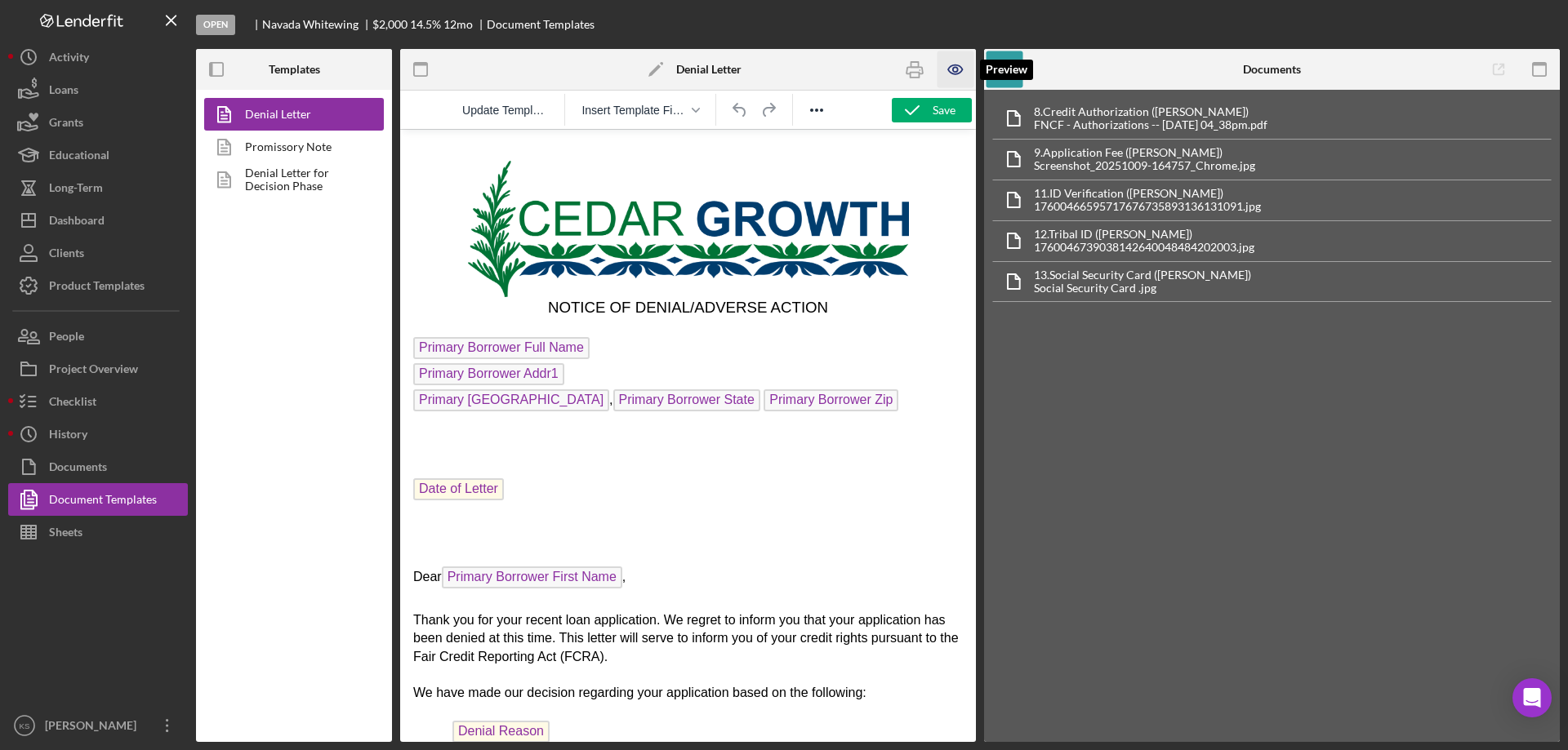
click at [965, 71] on icon "button" at bounding box center [956, 70] width 37 height 37
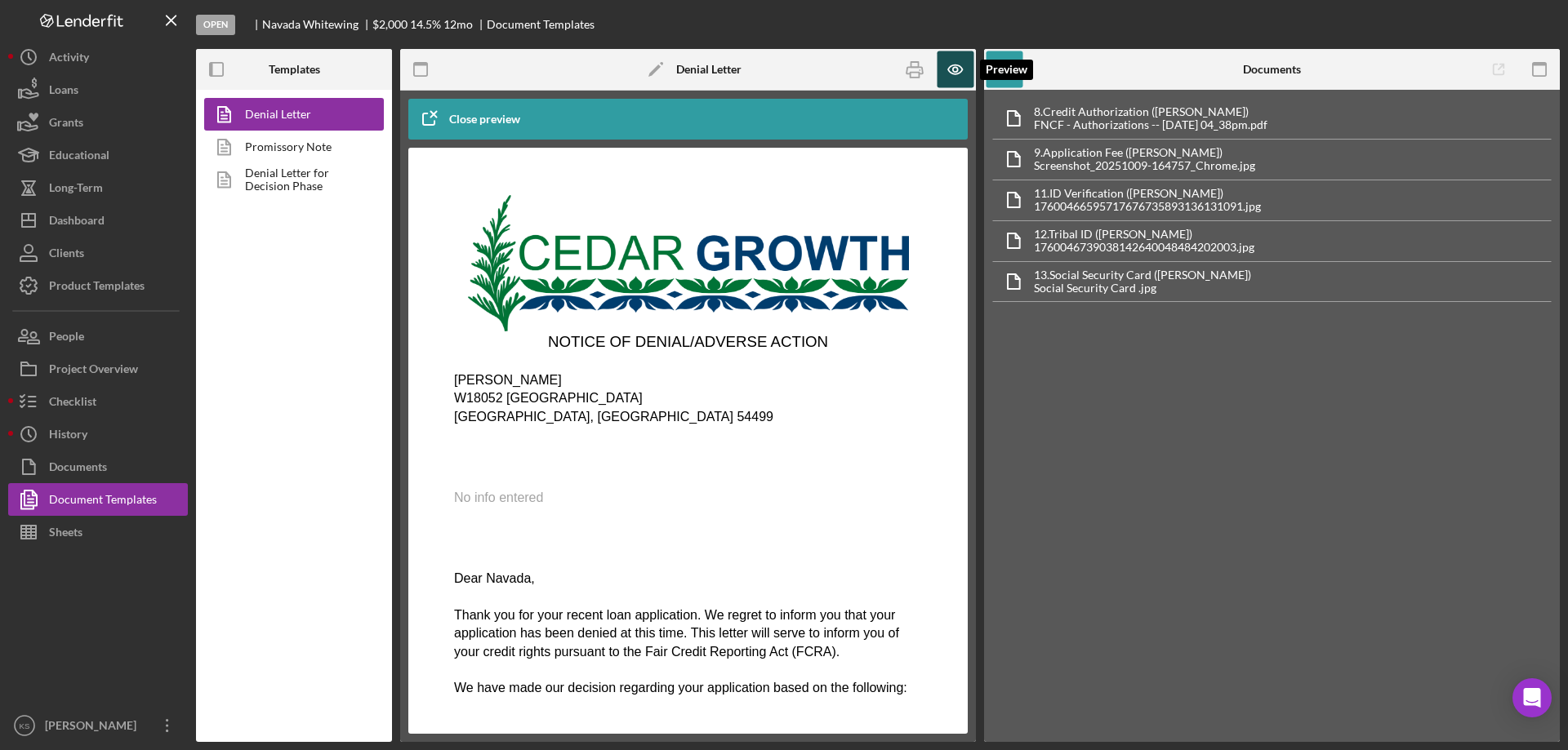
click at [960, 73] on icon "button" at bounding box center [955, 70] width 14 height 9
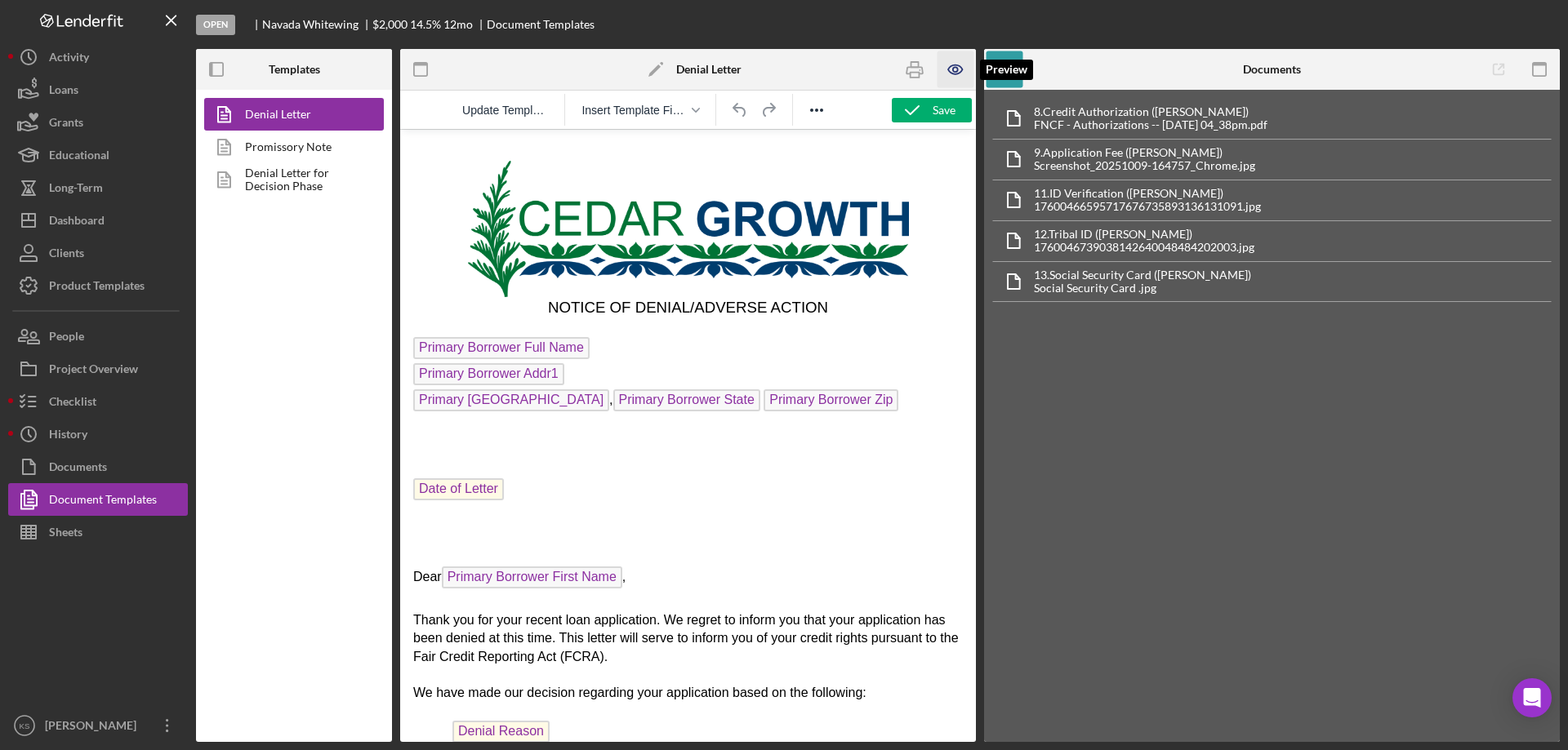
click at [960, 73] on icon "button" at bounding box center [955, 70] width 14 height 9
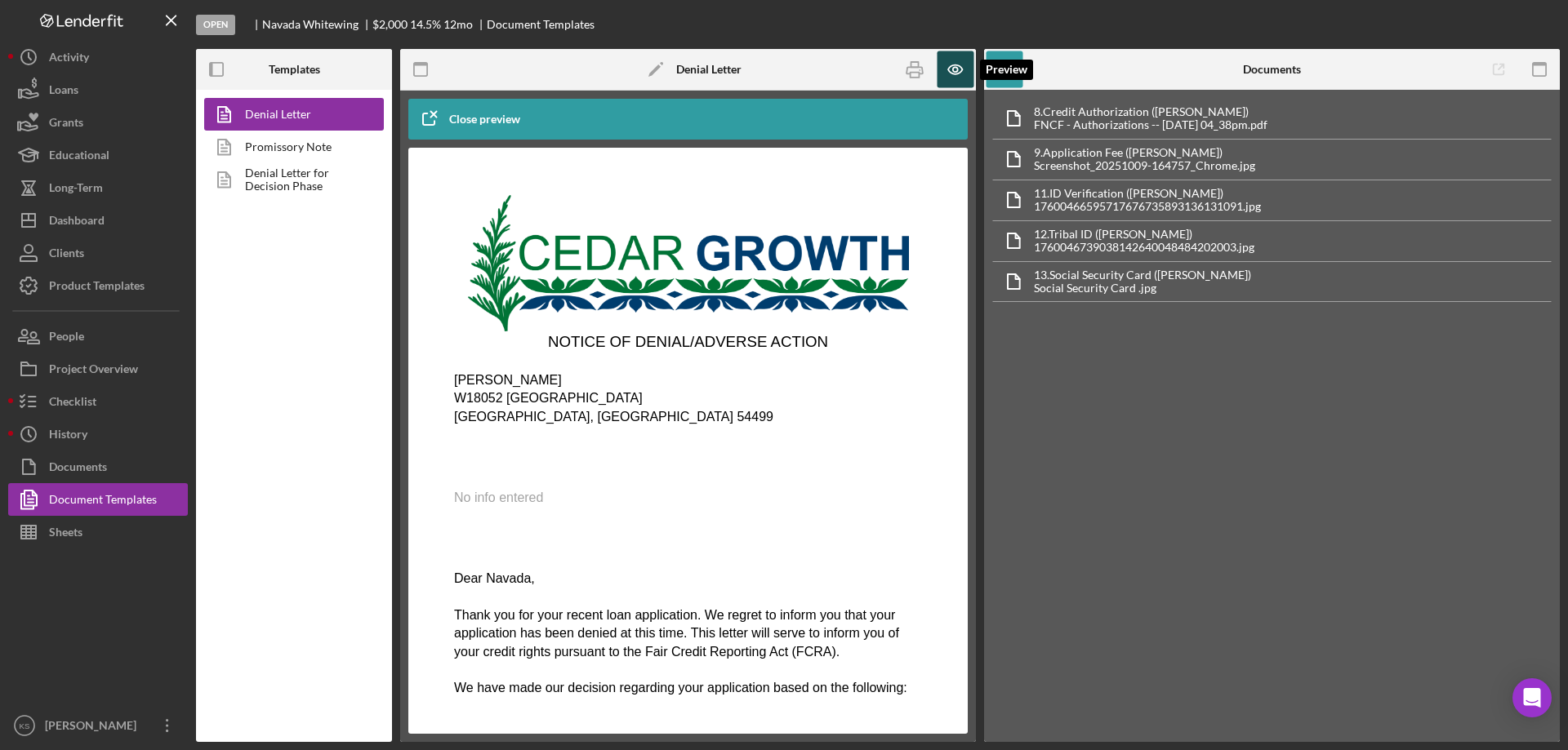
click at [960, 73] on icon "button" at bounding box center [955, 70] width 14 height 9
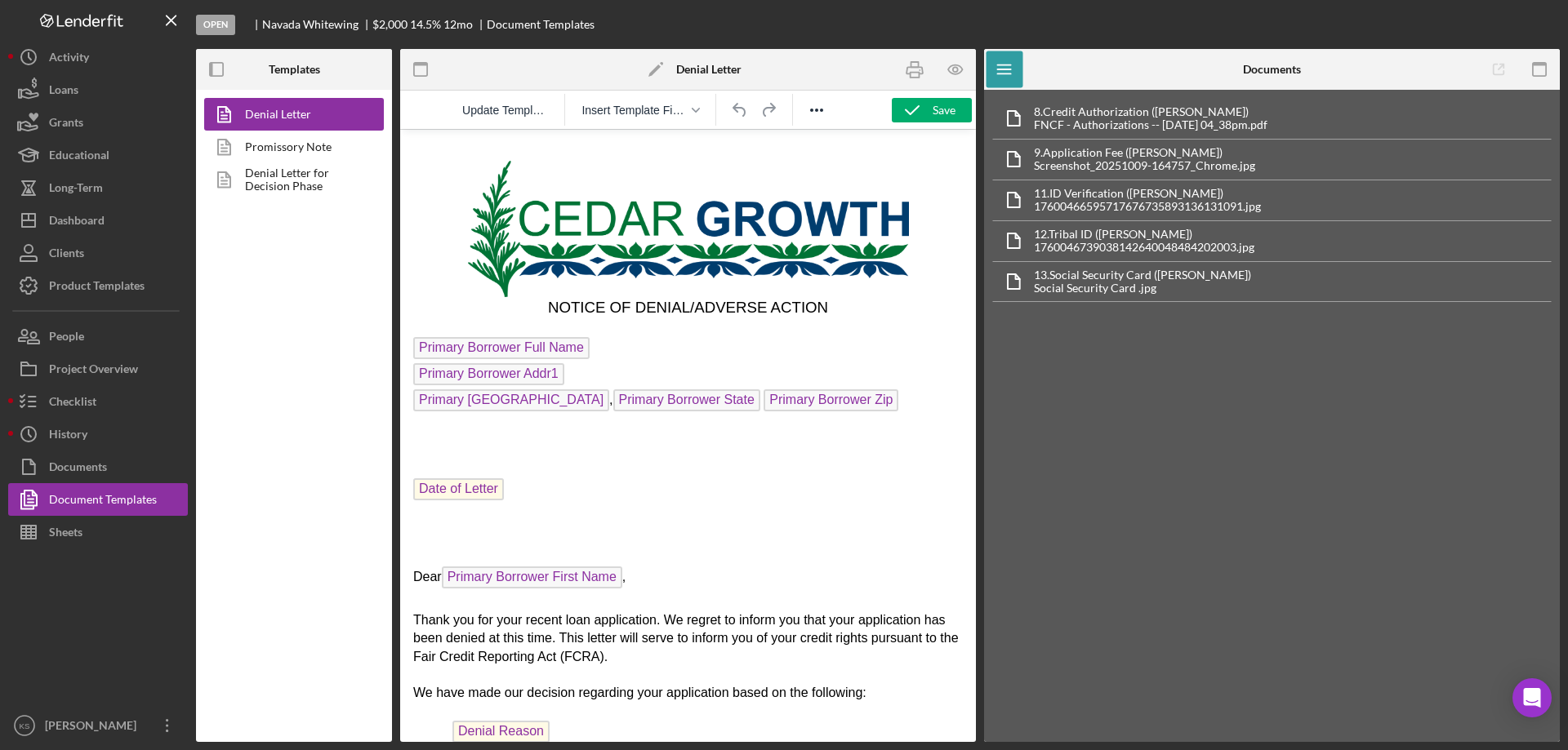
click at [539, 489] on p "Date of Letter ﻿" at bounding box center [688, 492] width 550 height 26
drag, startPoint x: 492, startPoint y: 489, endPoint x: 438, endPoint y: 490, distance: 54.0
click at [405, 490] on html "NOTICE OF DENIAL/ADVERSE ACTION Primary Borrower Full Name Primary Borrower Add…" at bounding box center [688, 555] width 575 height 850
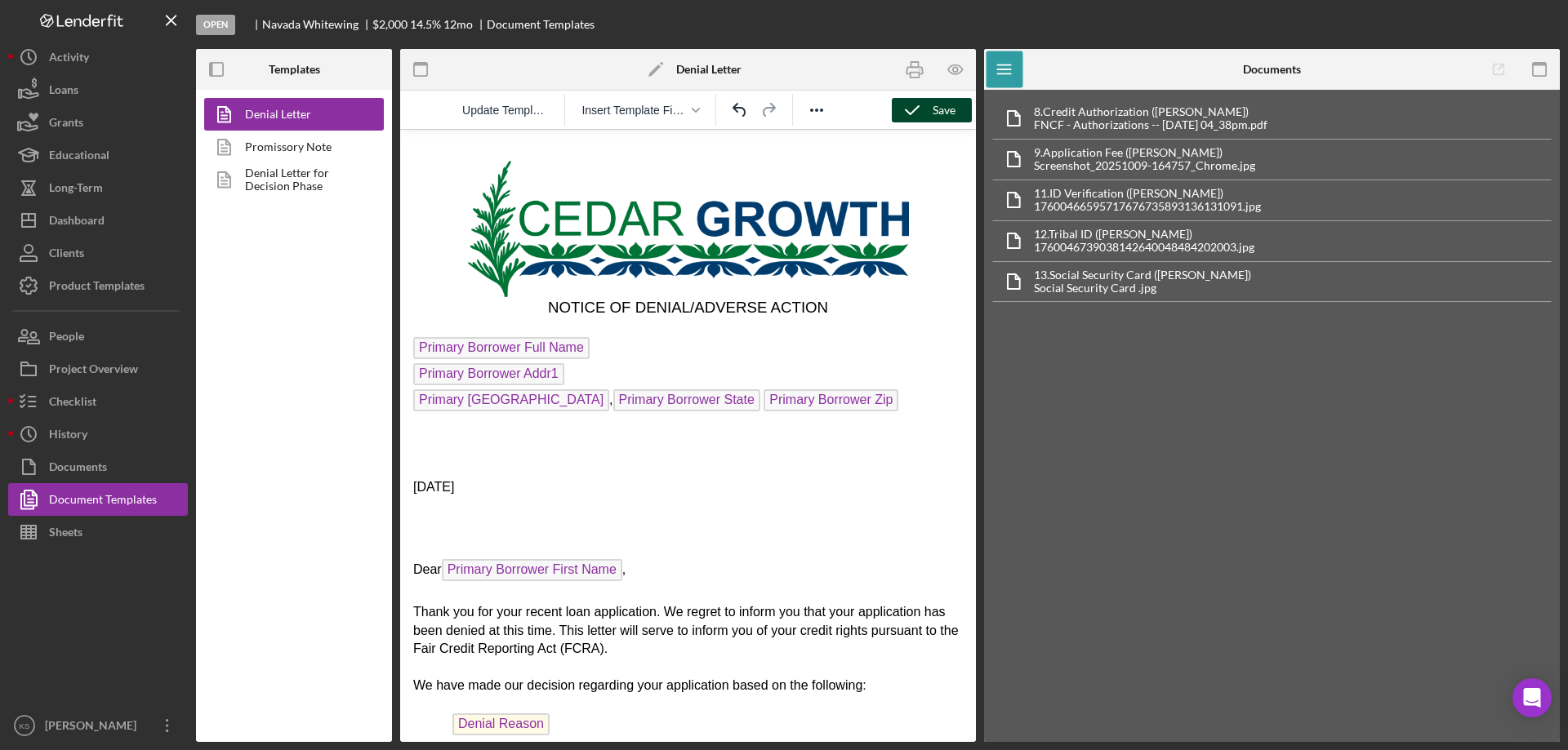
click at [930, 111] on icon "button" at bounding box center [911, 109] width 41 height 41
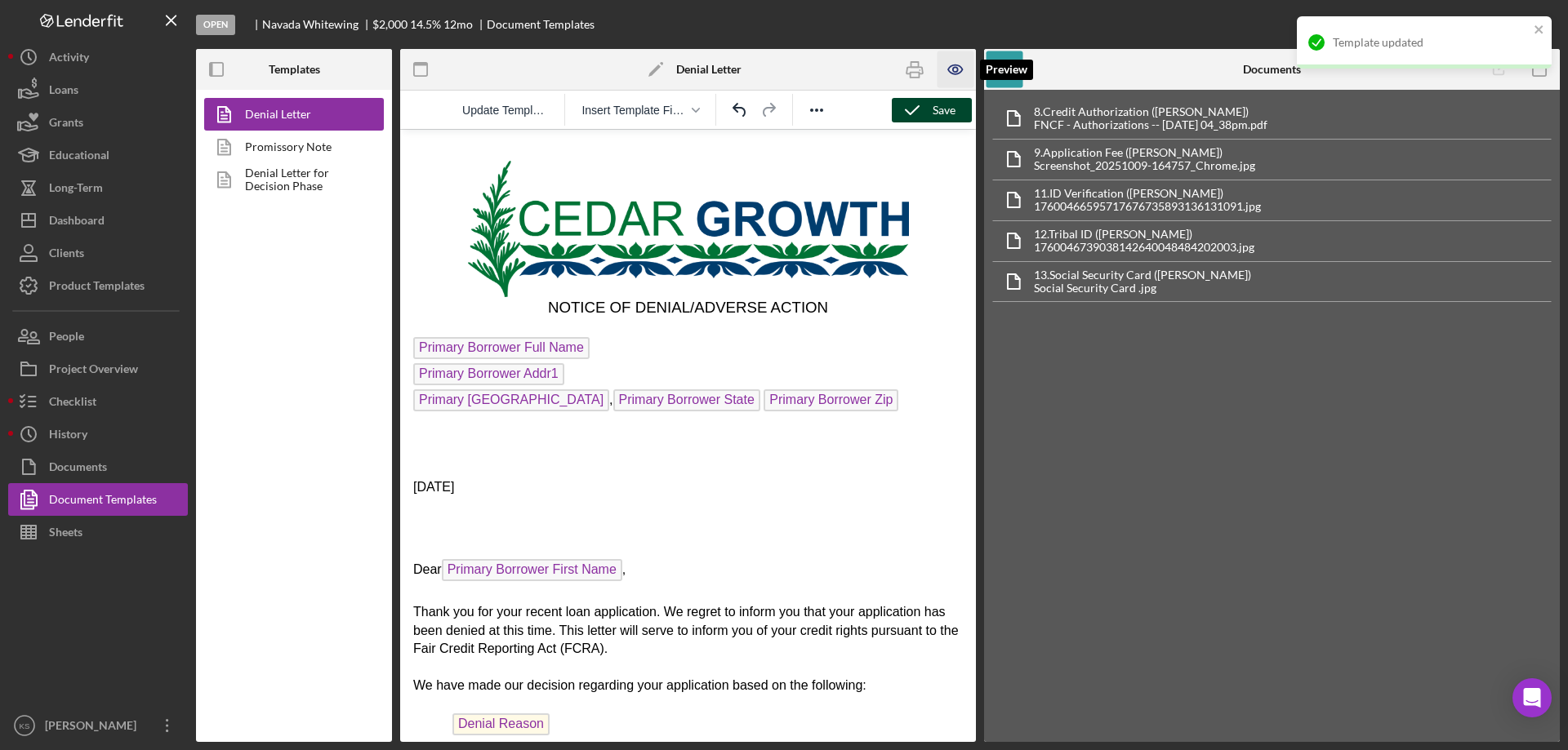
click at [951, 72] on icon "button" at bounding box center [956, 70] width 37 height 37
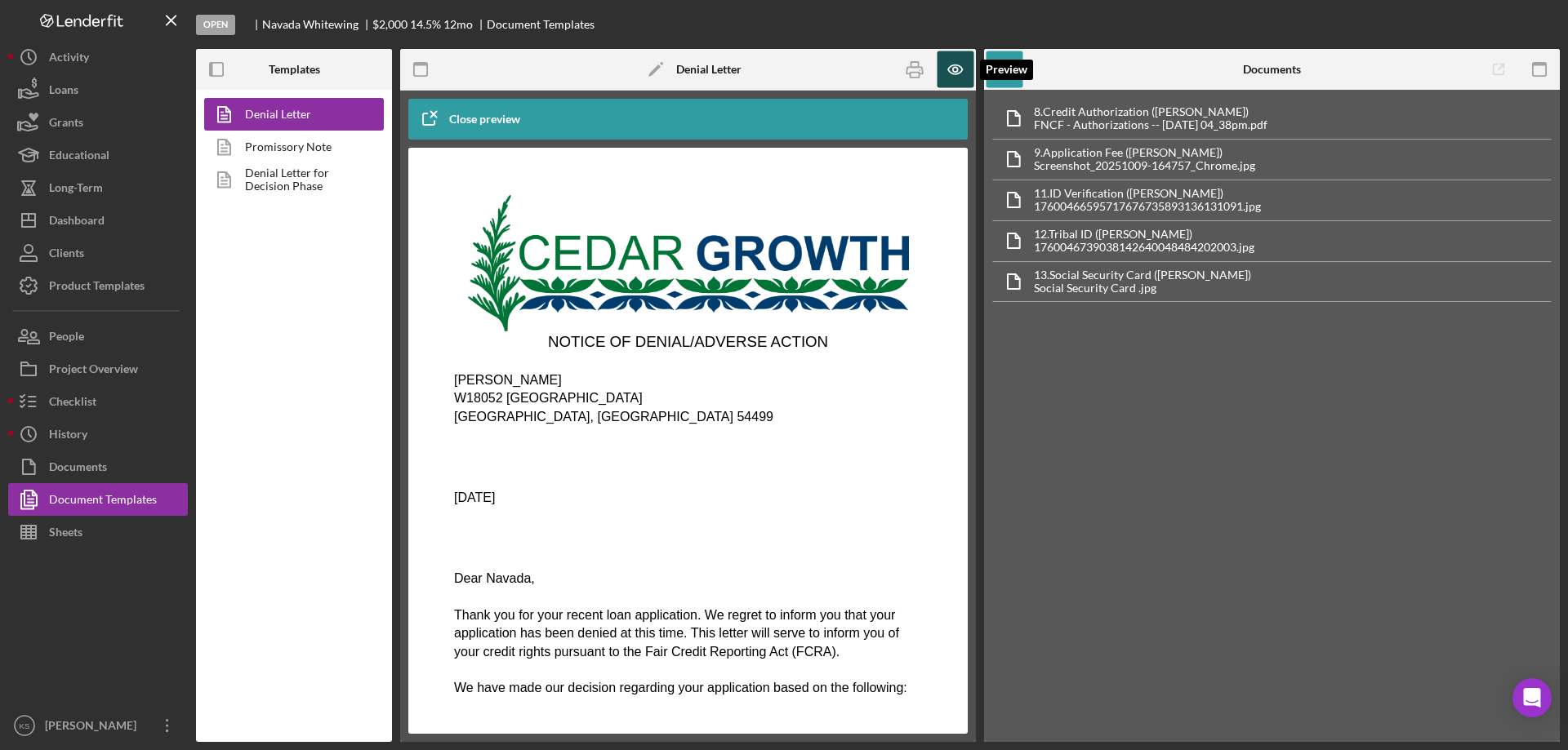
click at [951, 75] on icon "button" at bounding box center [956, 70] width 37 height 37
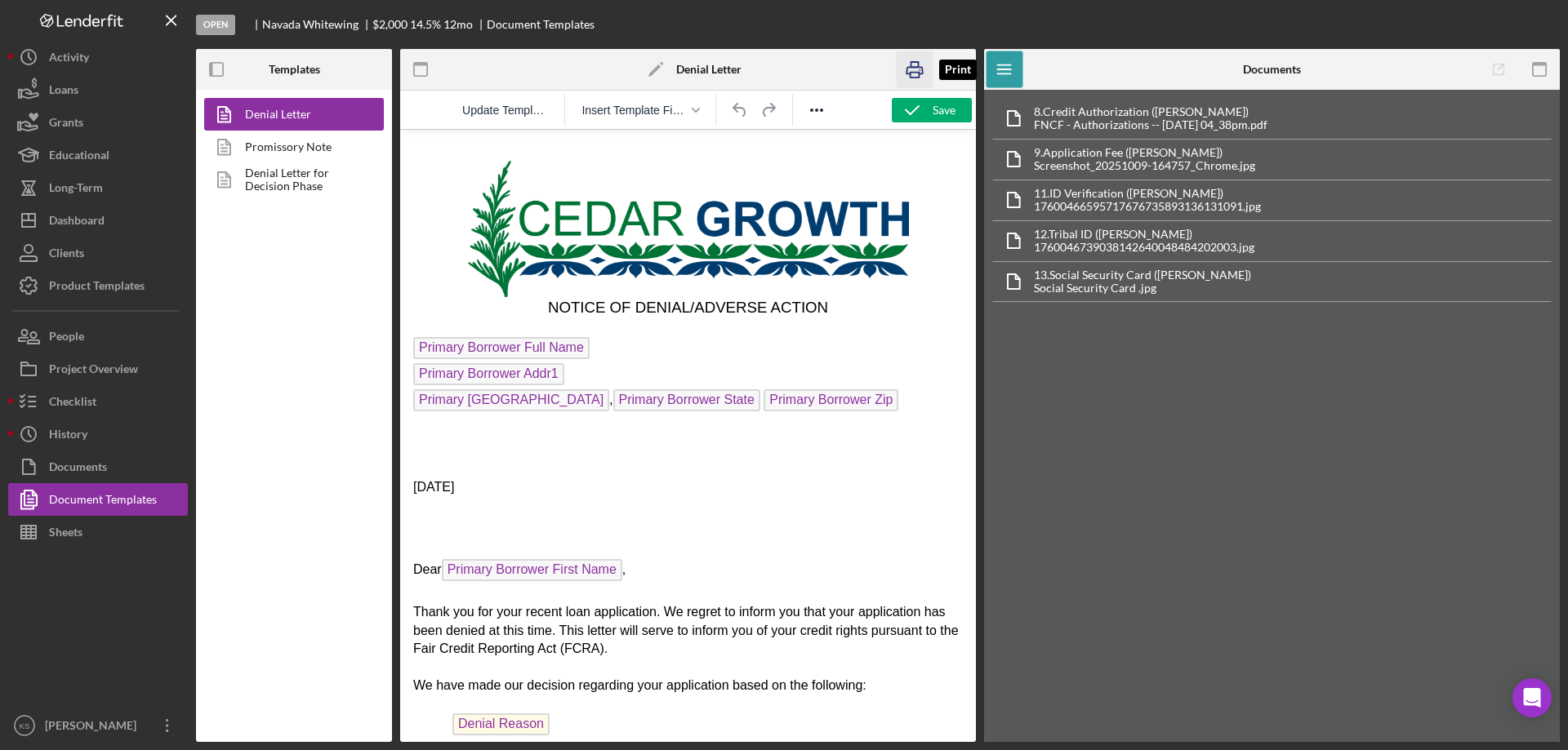
click at [920, 71] on icon "button" at bounding box center [914, 70] width 37 height 37
click at [88, 411] on div "Checklist" at bounding box center [73, 404] width 47 height 37
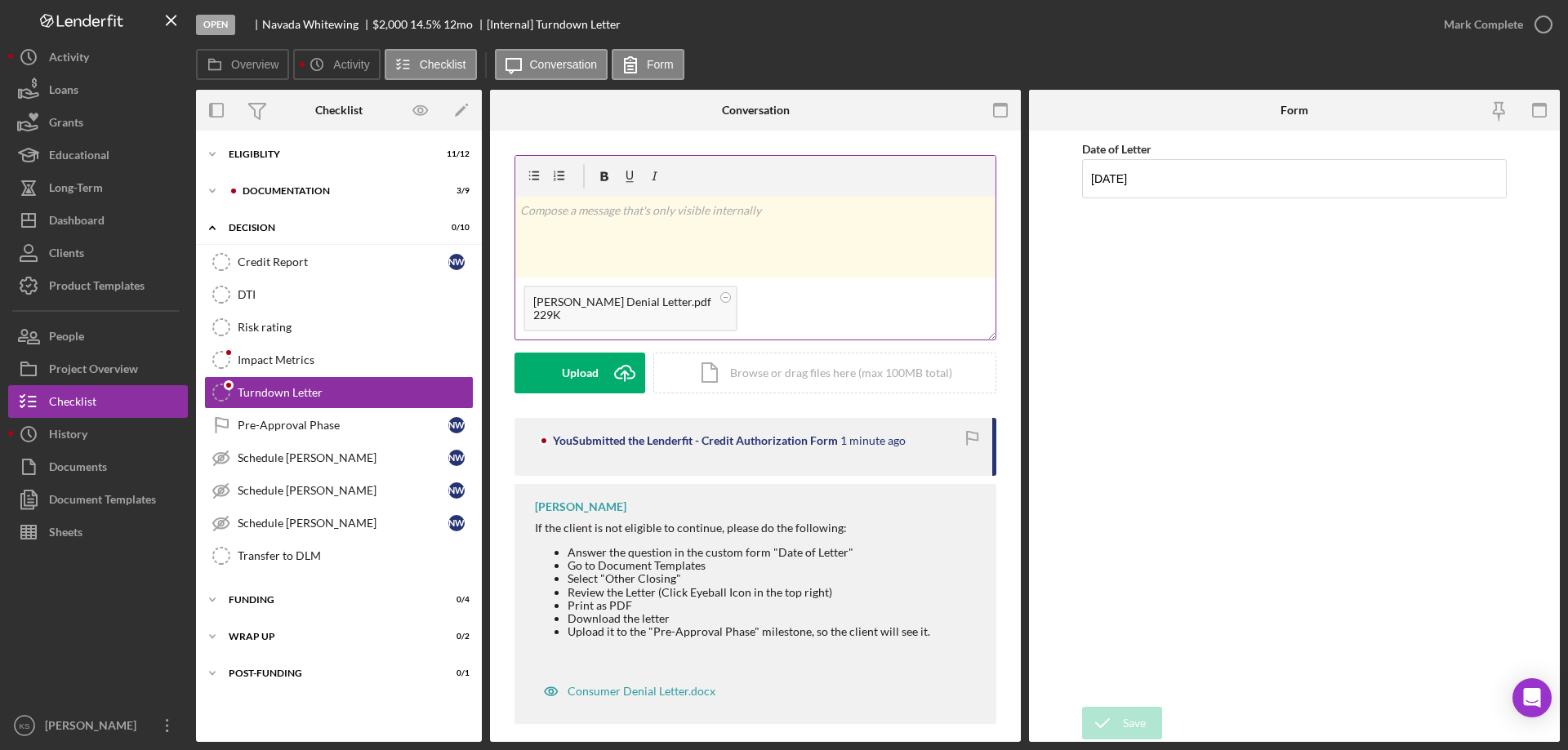
click at [647, 227] on div "v Color teal Color pink Remove color Add row above Add row below Add column bef…" at bounding box center [755, 238] width 480 height 81
click at [585, 382] on div "Post" at bounding box center [579, 373] width 23 height 41
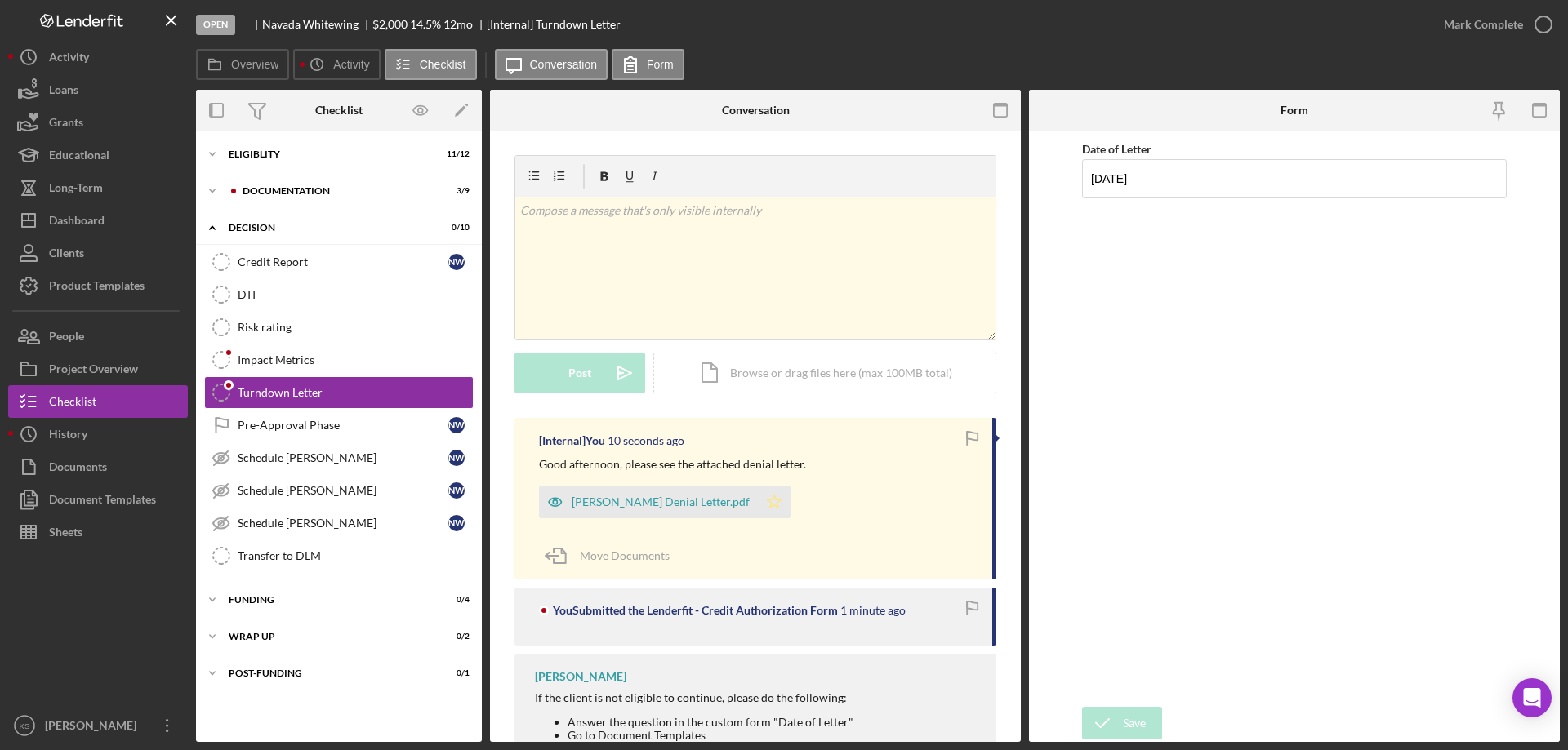
click at [783, 508] on icon "Icon/Star" at bounding box center [774, 502] width 33 height 33
click at [1492, 31] on div "Mark Complete" at bounding box center [1483, 25] width 79 height 33
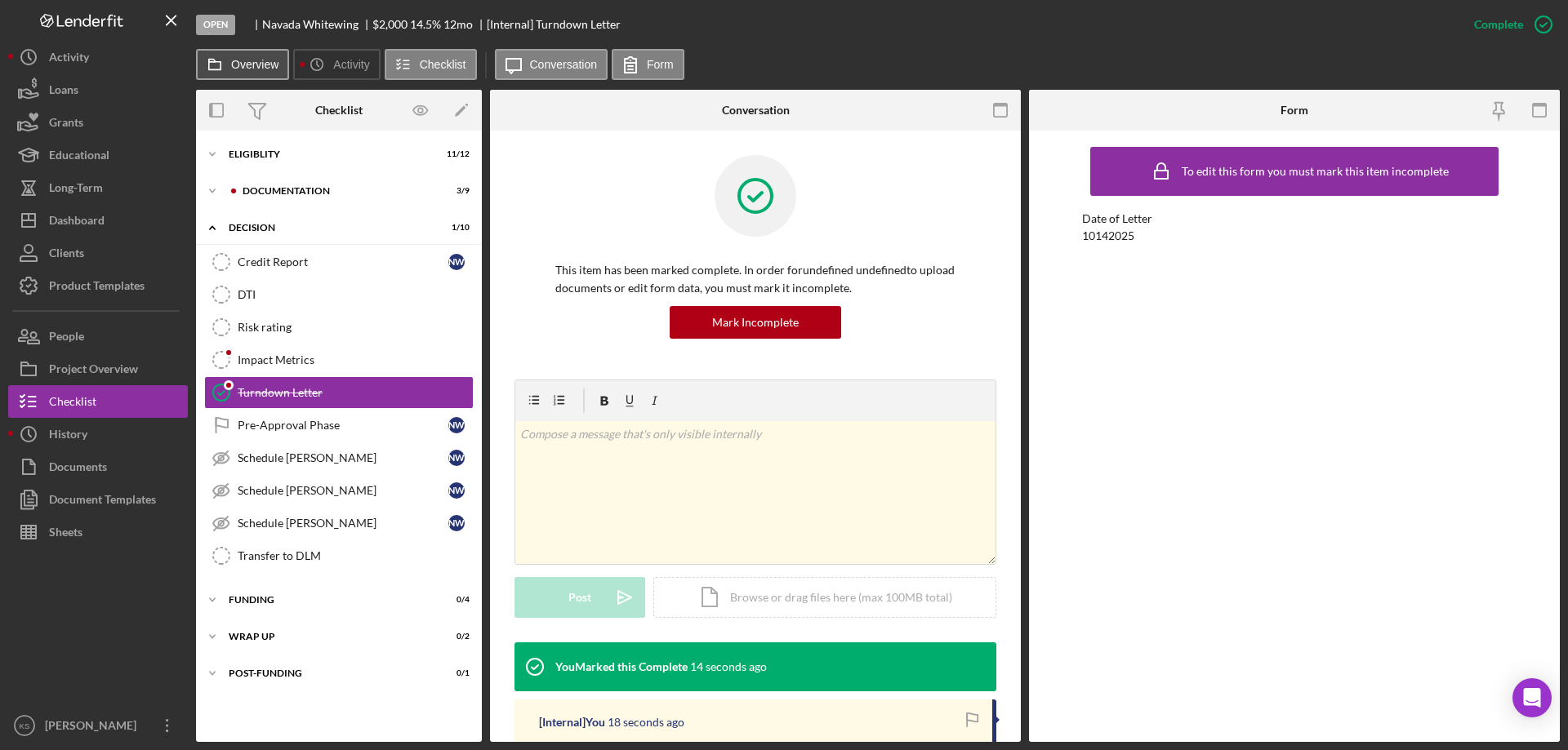
click at [256, 64] on label "Overview" at bounding box center [255, 64] width 47 height 13
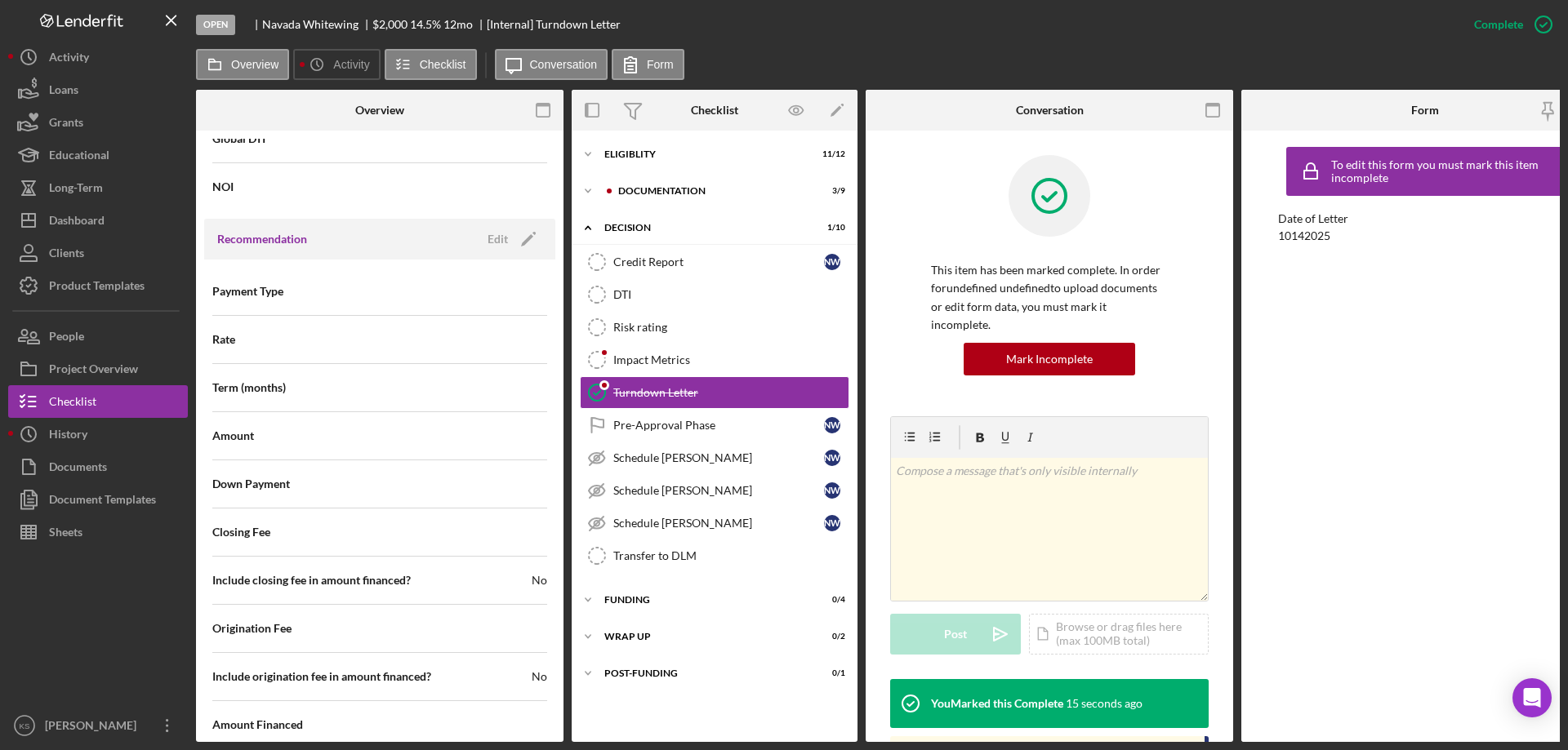
scroll to position [1876, 0]
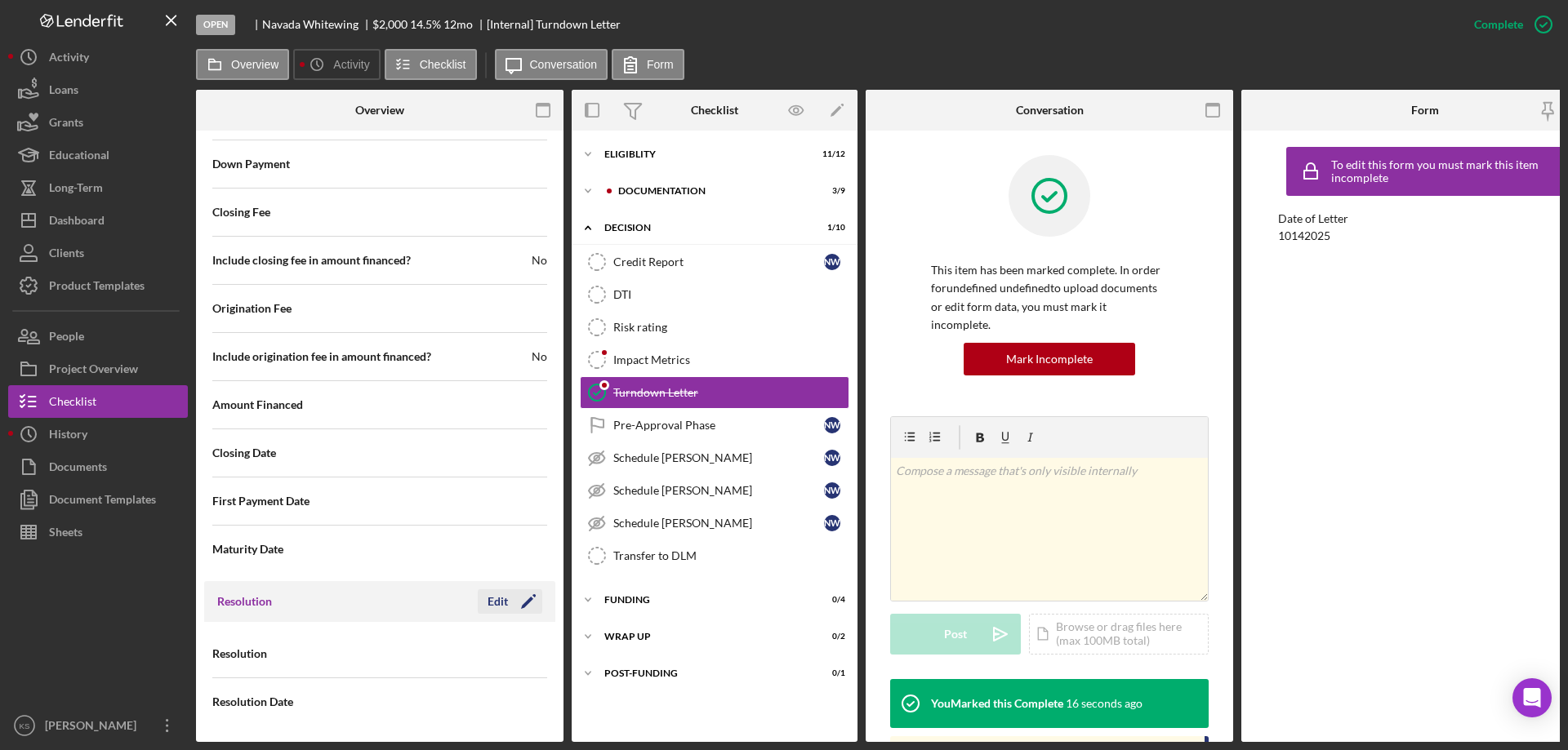
click at [533, 593] on icon "Icon/Edit" at bounding box center [527, 601] width 41 height 41
click at [476, 652] on div "Select..." at bounding box center [443, 655] width 126 height 38
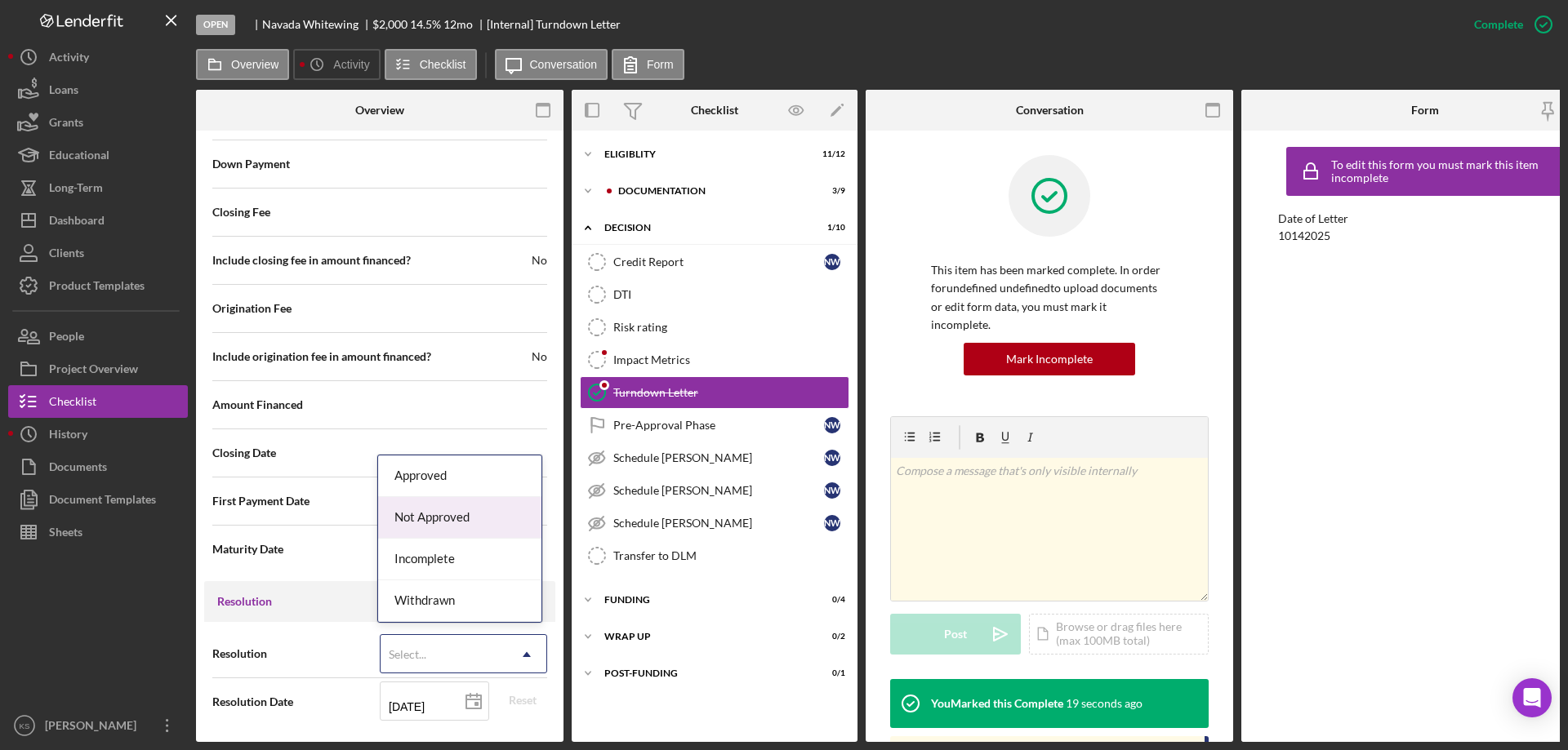
click at [443, 515] on div "Not Approved" at bounding box center [459, 518] width 163 height 42
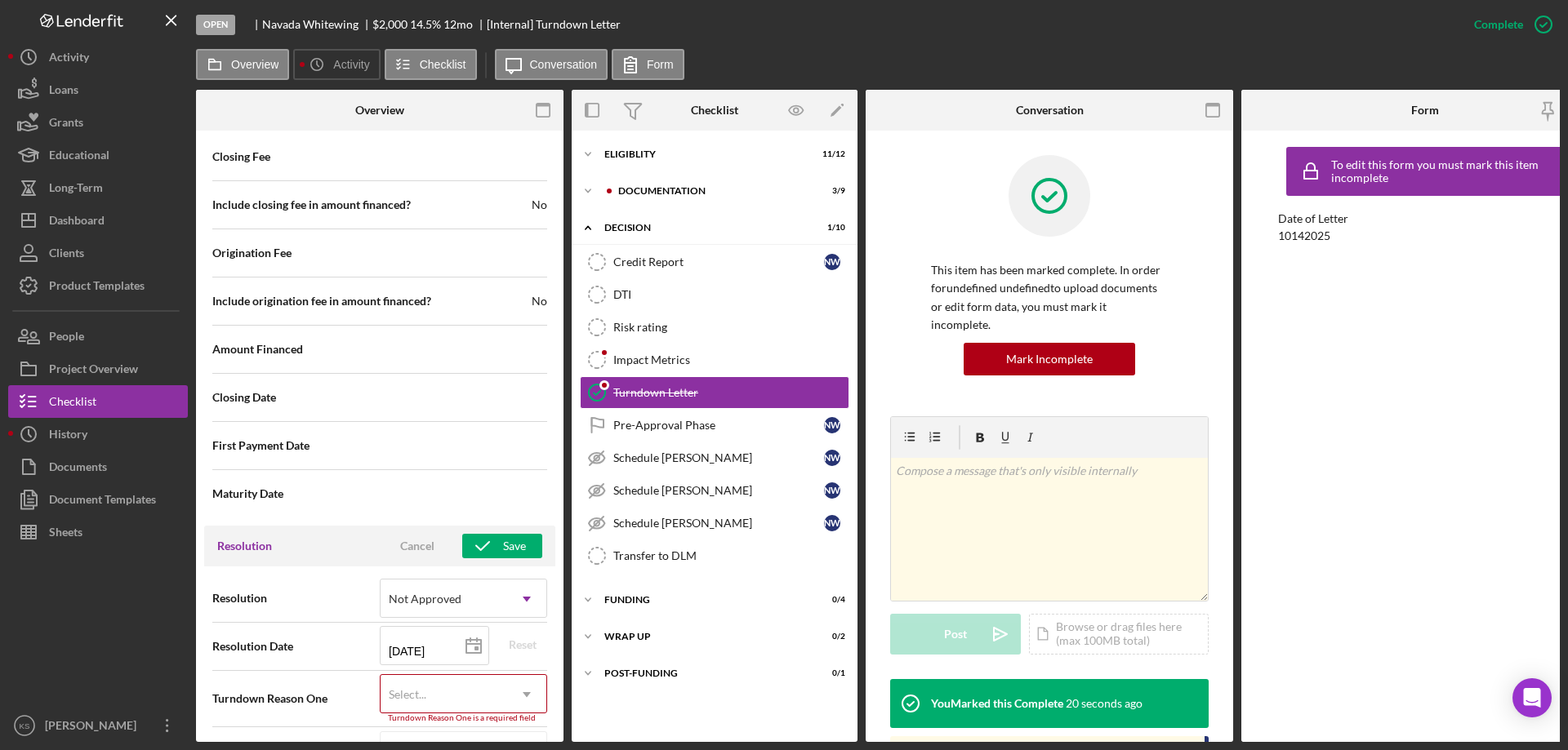
scroll to position [1981, 0]
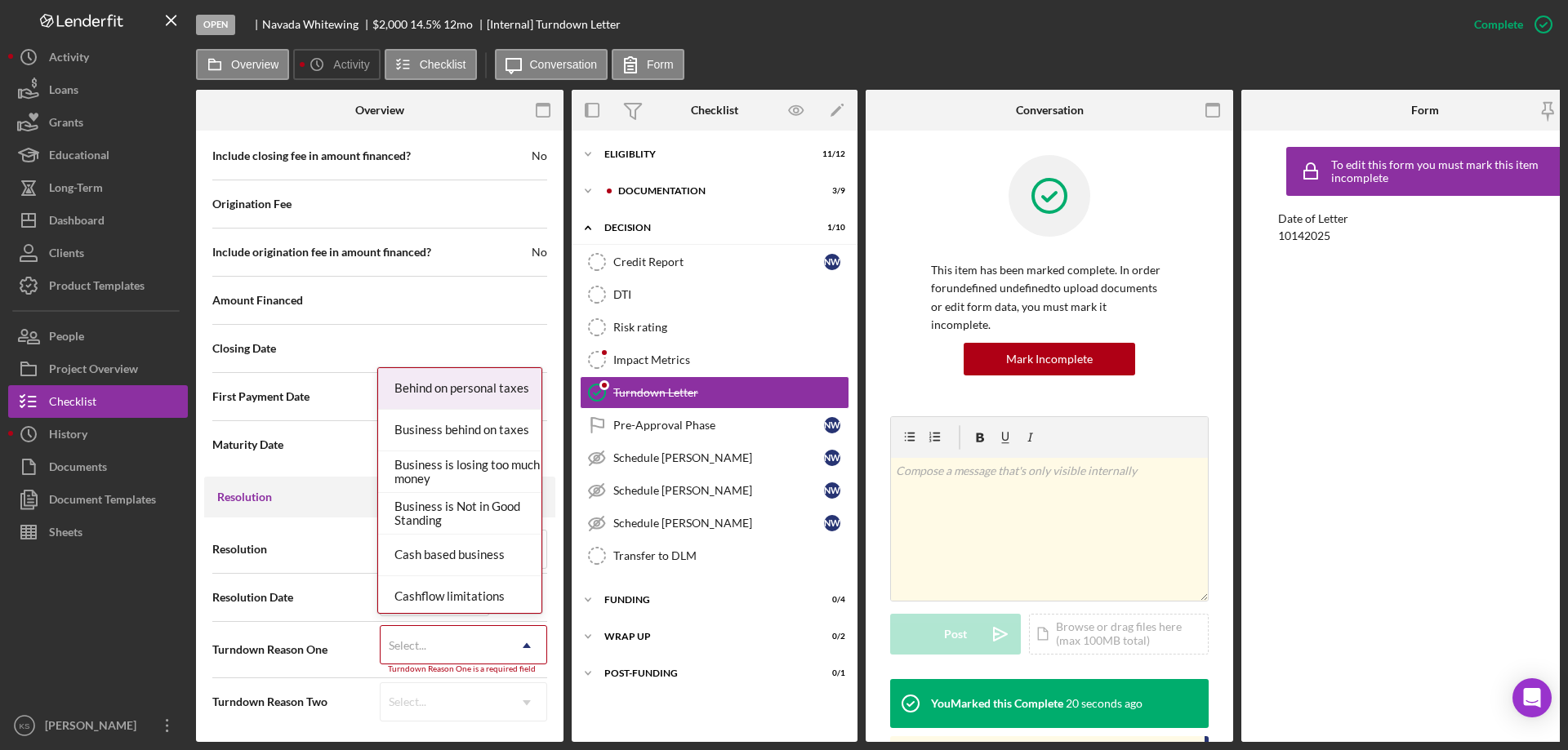
click at [442, 636] on div "Select..." at bounding box center [443, 646] width 126 height 38
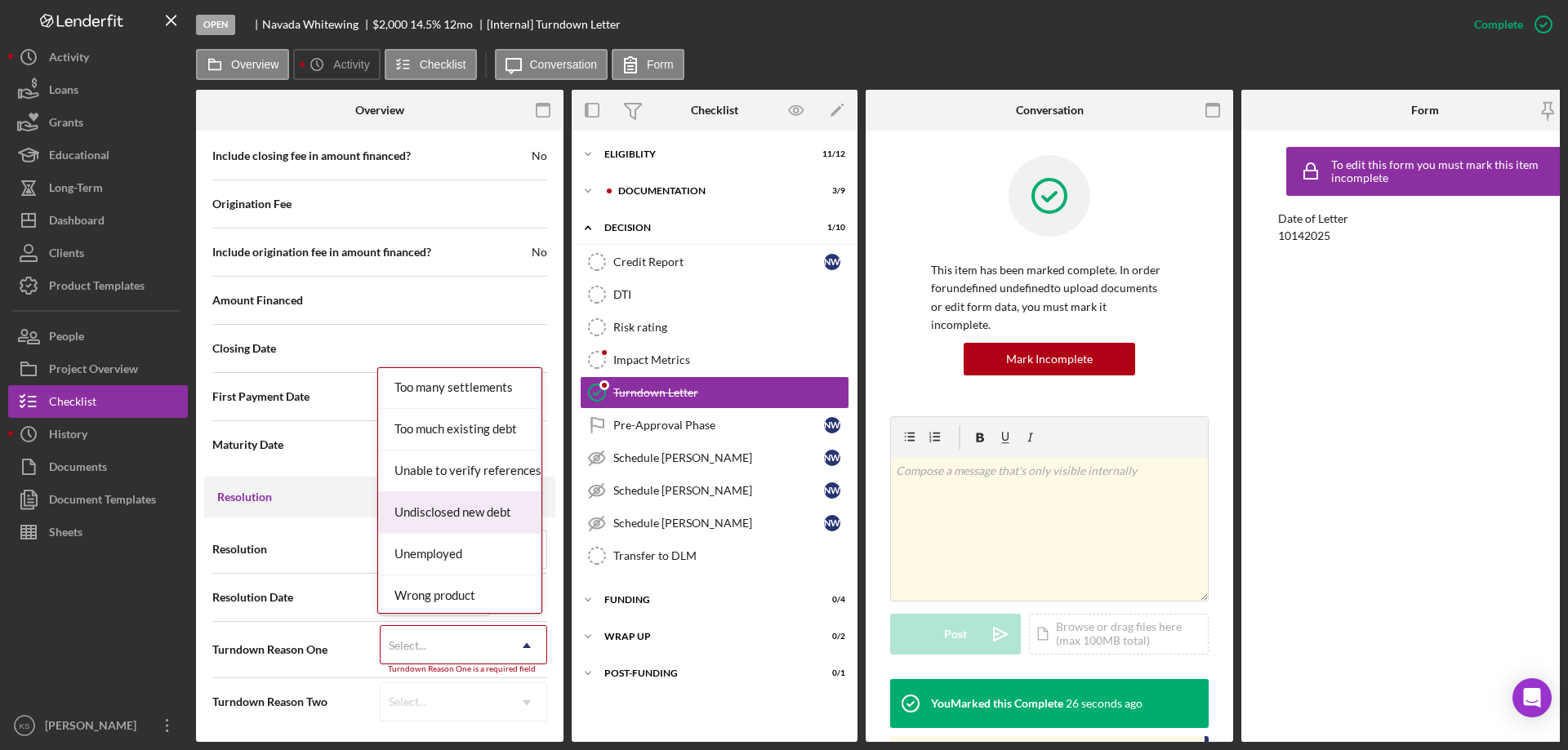
scroll to position [2045, 0]
click at [453, 545] on div "Unemployed" at bounding box center [459, 551] width 163 height 42
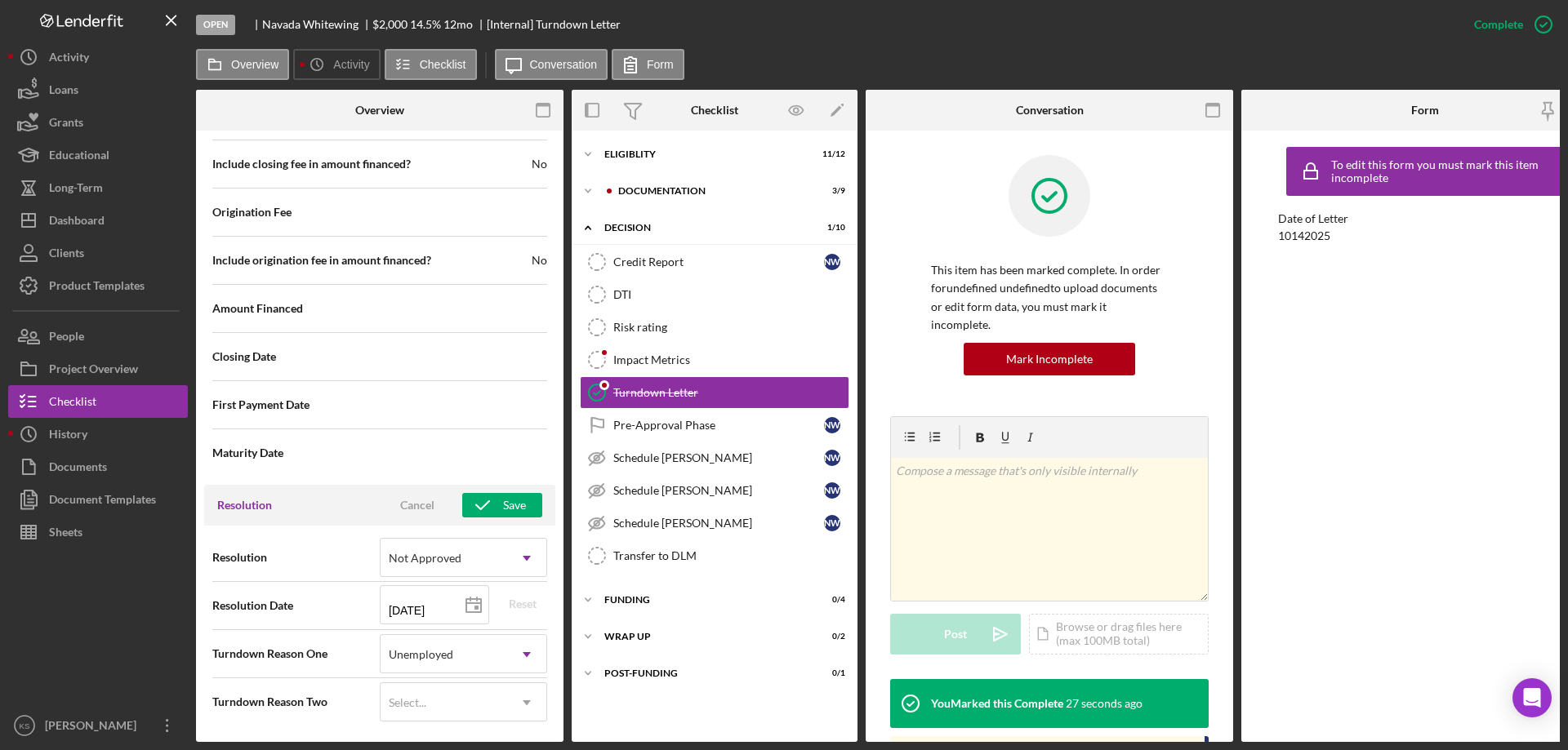
scroll to position [1973, 0]
click at [493, 501] on icon "button" at bounding box center [482, 505] width 41 height 41
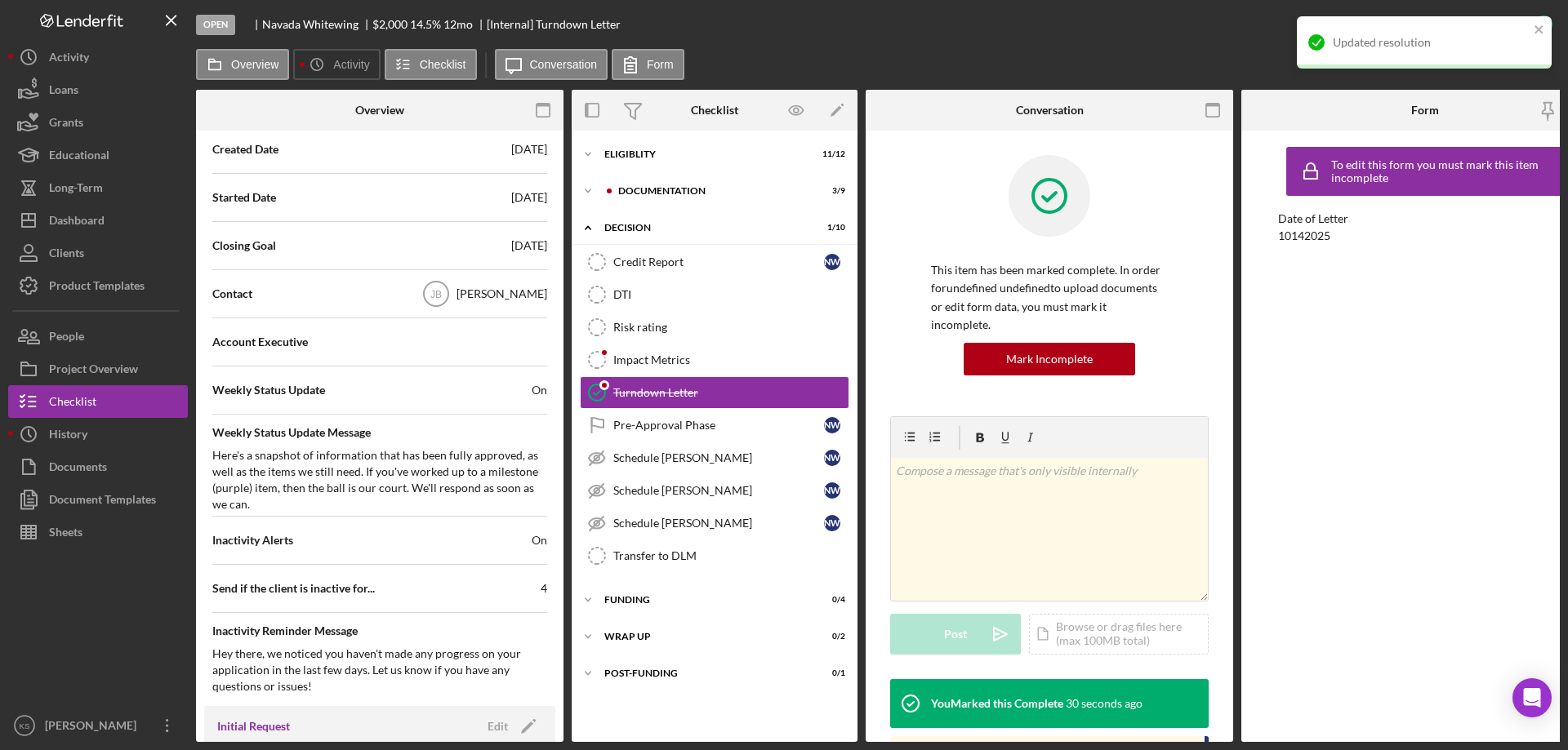
scroll to position [0, 0]
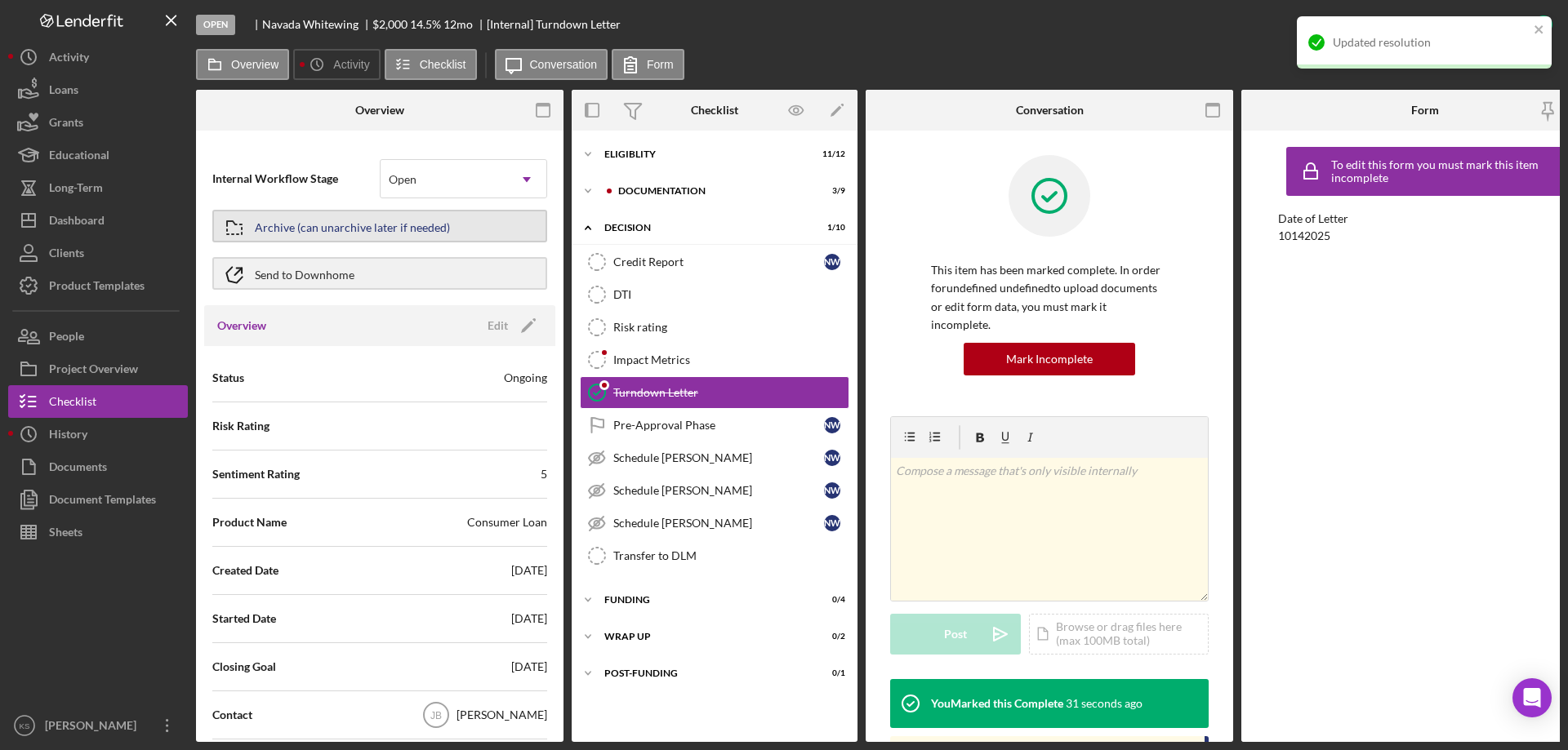
click at [413, 229] on div "Archive (can unarchive later if needed)" at bounding box center [352, 225] width 195 height 29
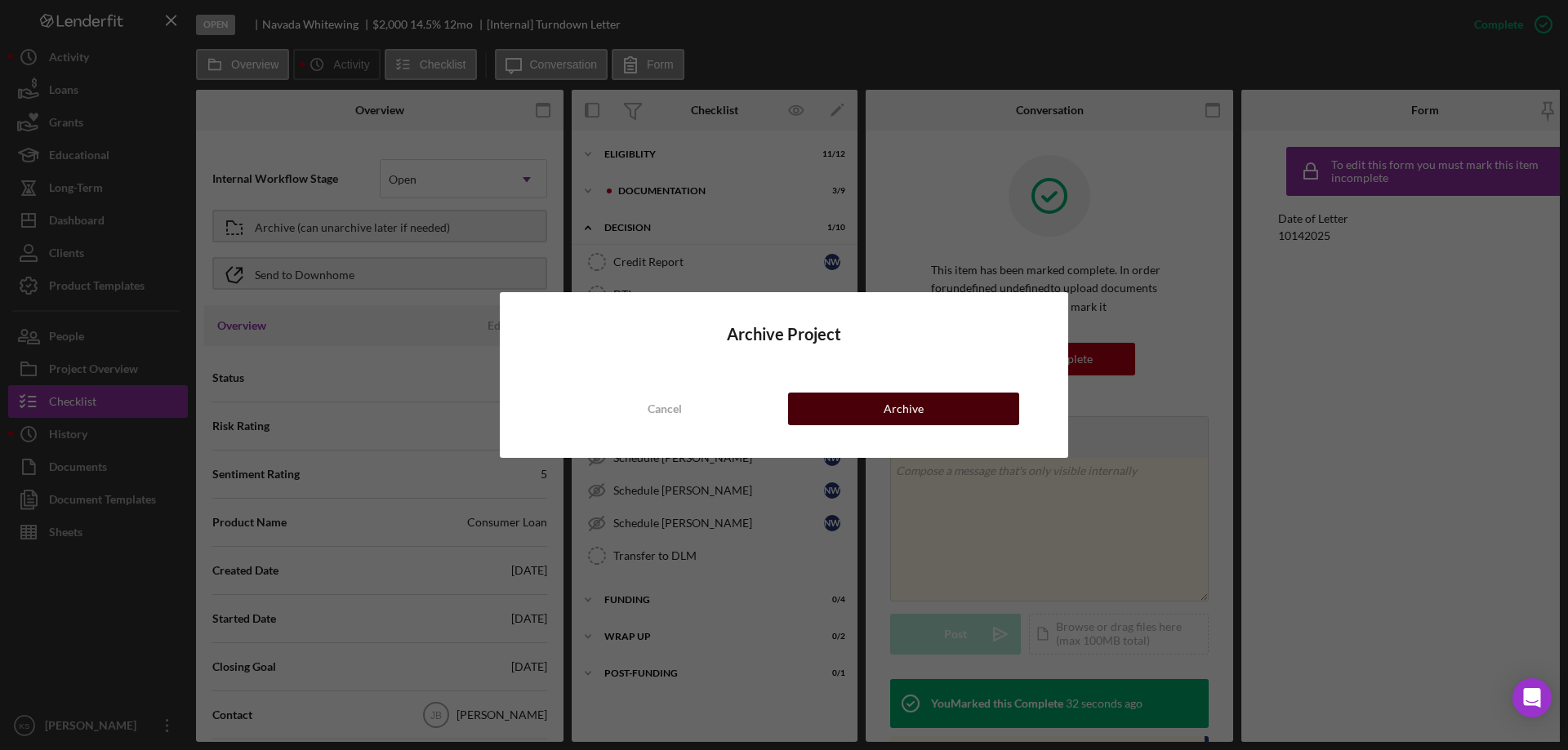
click at [873, 408] on button "Archive" at bounding box center [903, 408] width 231 height 33
